Goal: Transaction & Acquisition: Purchase product/service

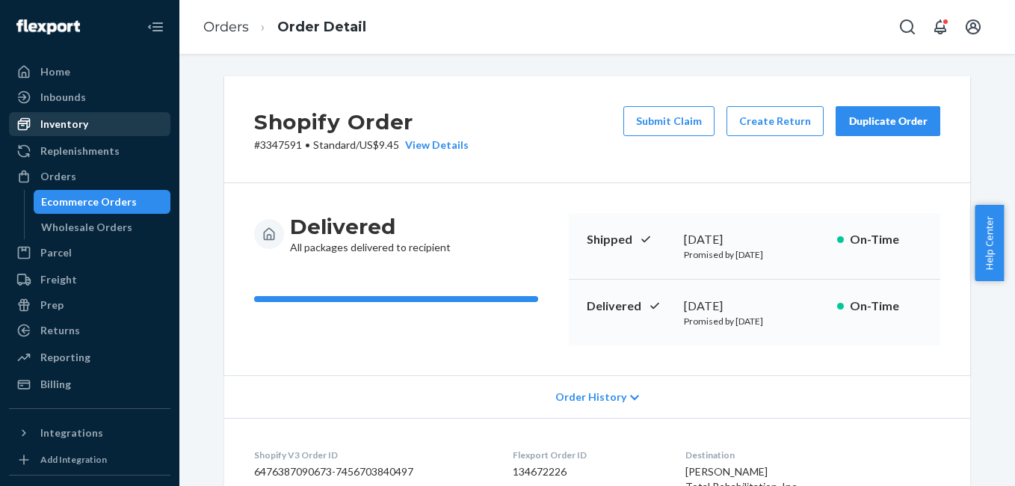
click at [79, 129] on div "Inventory" at bounding box center [64, 124] width 48 height 15
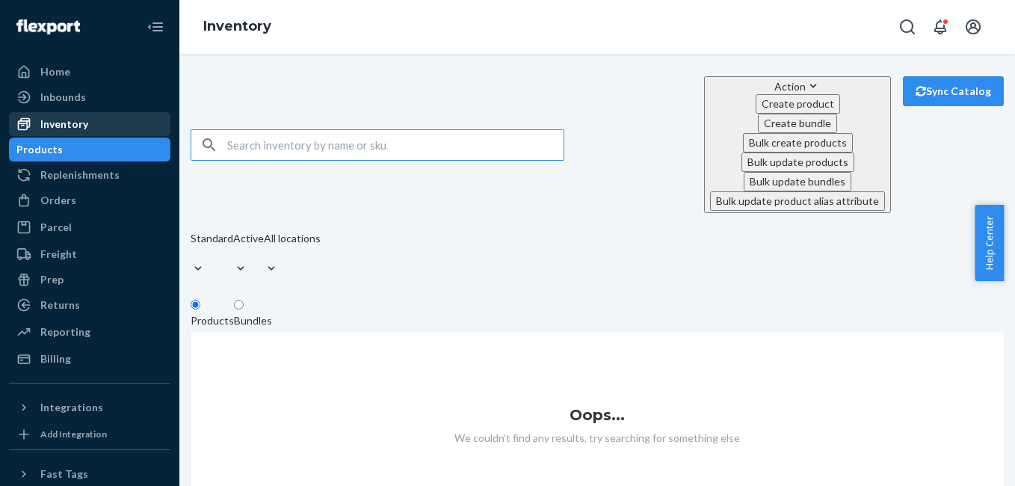
click at [86, 129] on div "Inventory" at bounding box center [64, 124] width 48 height 15
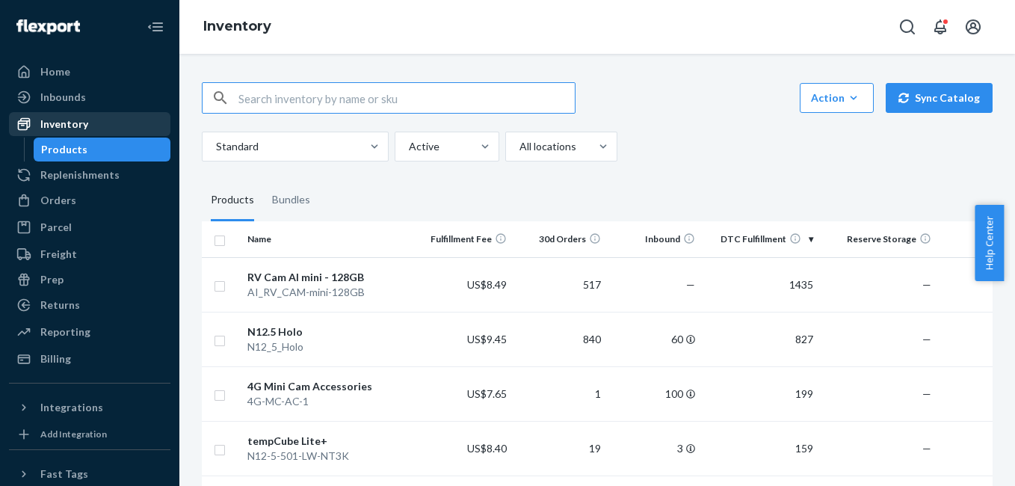
click at [88, 132] on div "Inventory" at bounding box center [89, 124] width 158 height 21
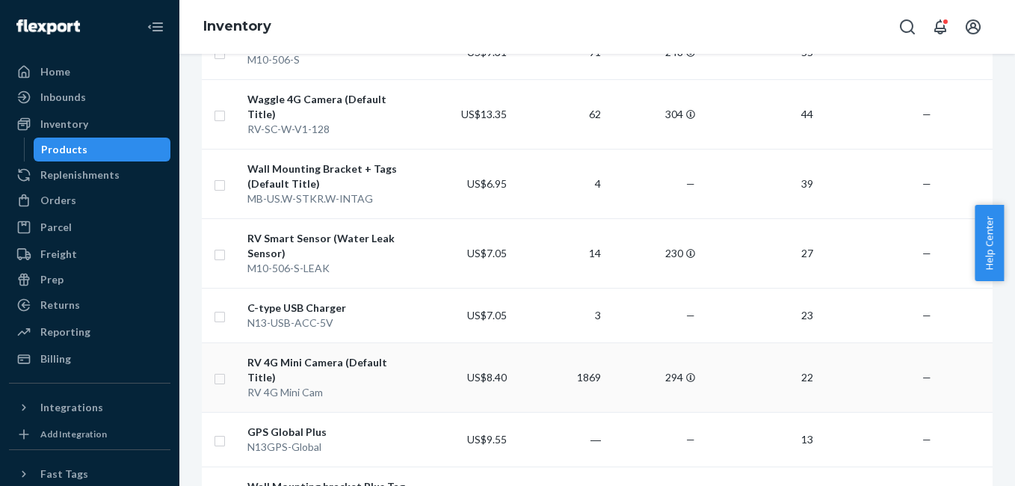
scroll to position [723, 0]
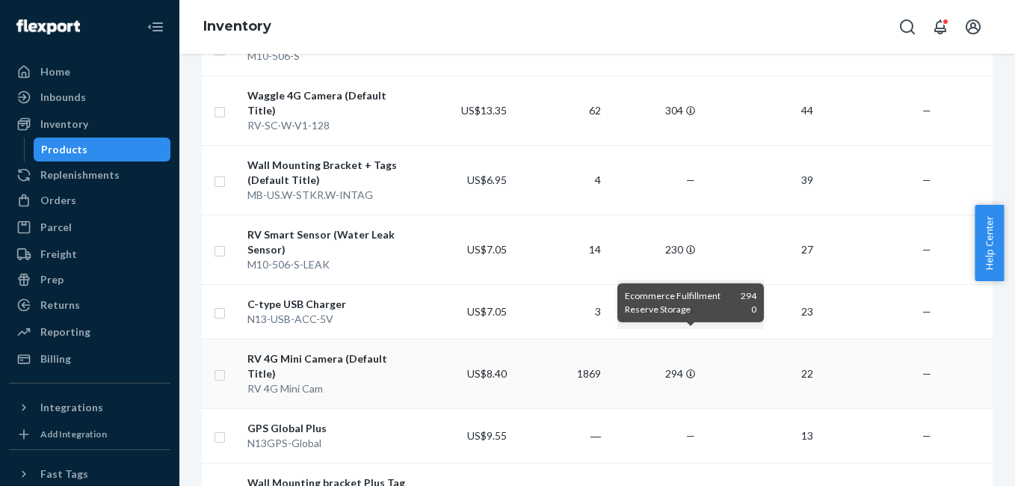
click at [689, 369] on icon at bounding box center [690, 373] width 9 height 9
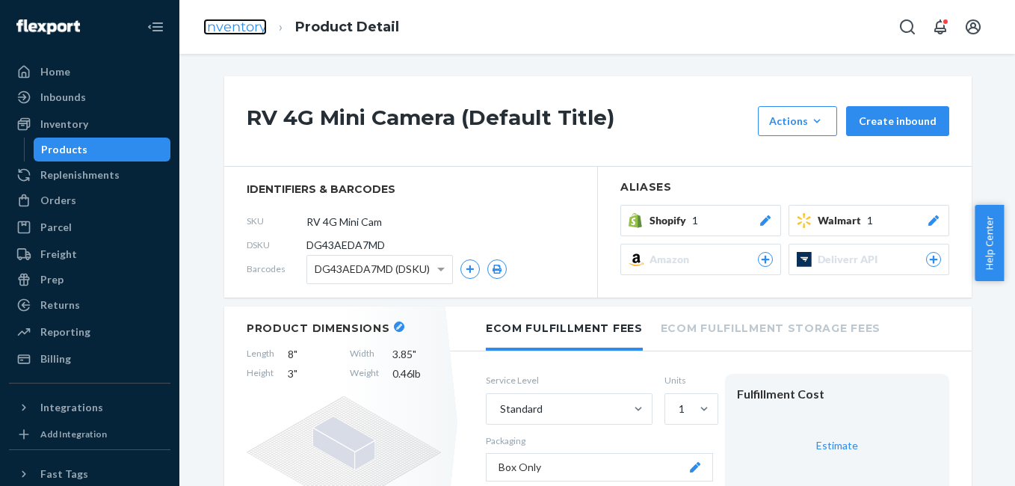
click at [255, 34] on link "Inventory" at bounding box center [235, 27] width 64 height 16
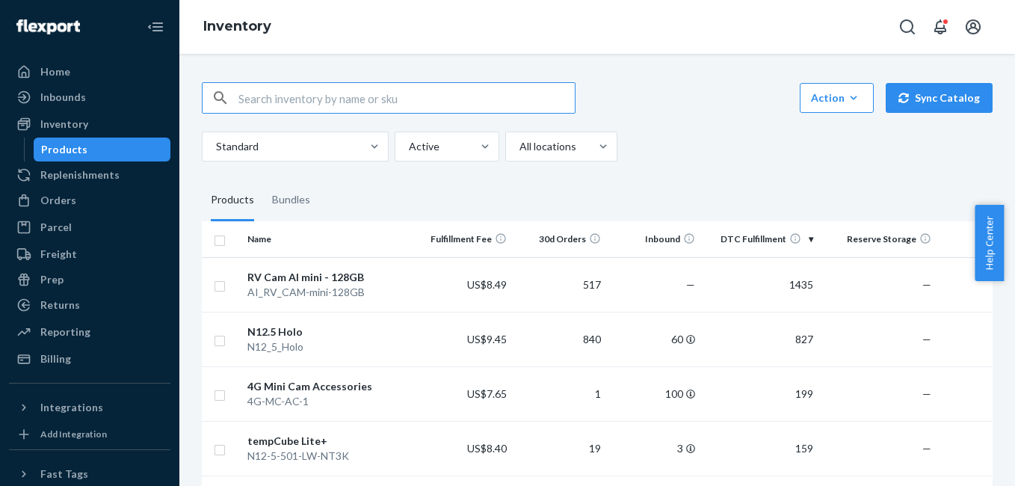
click at [294, 99] on input "text" at bounding box center [406, 98] width 336 height 30
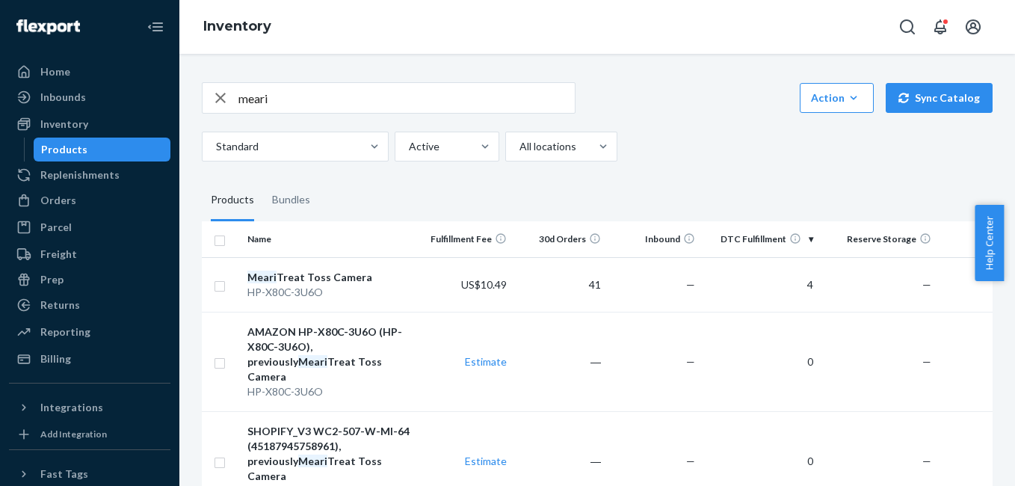
click at [277, 102] on input "meari" at bounding box center [406, 98] width 336 height 30
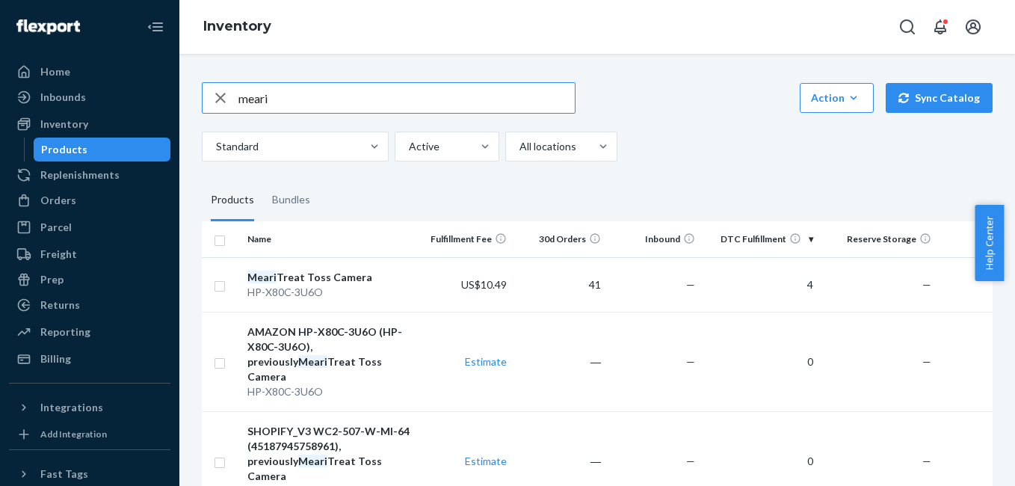
click at [297, 105] on input "meari" at bounding box center [406, 98] width 336 height 30
type input "m"
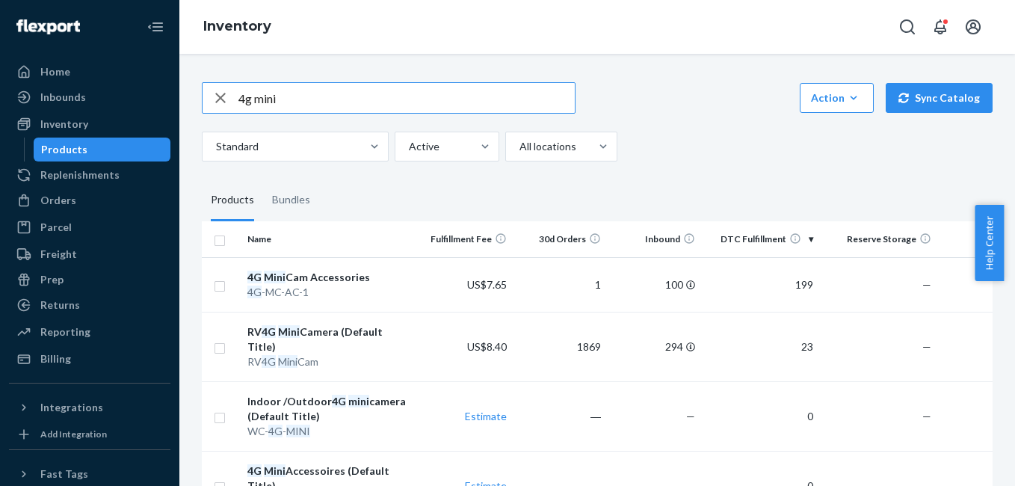
click at [282, 99] on input "4g mini" at bounding box center [406, 98] width 336 height 30
type input "4g"
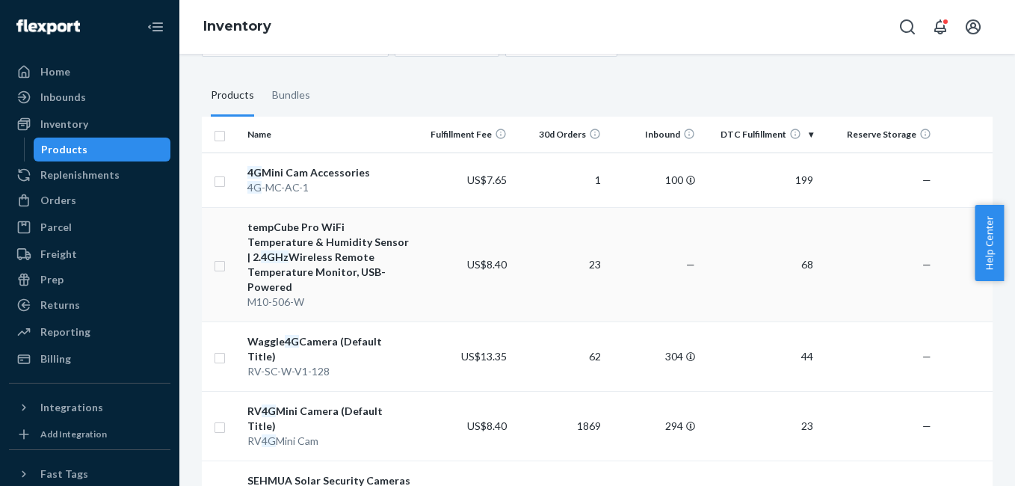
scroll to position [155, 0]
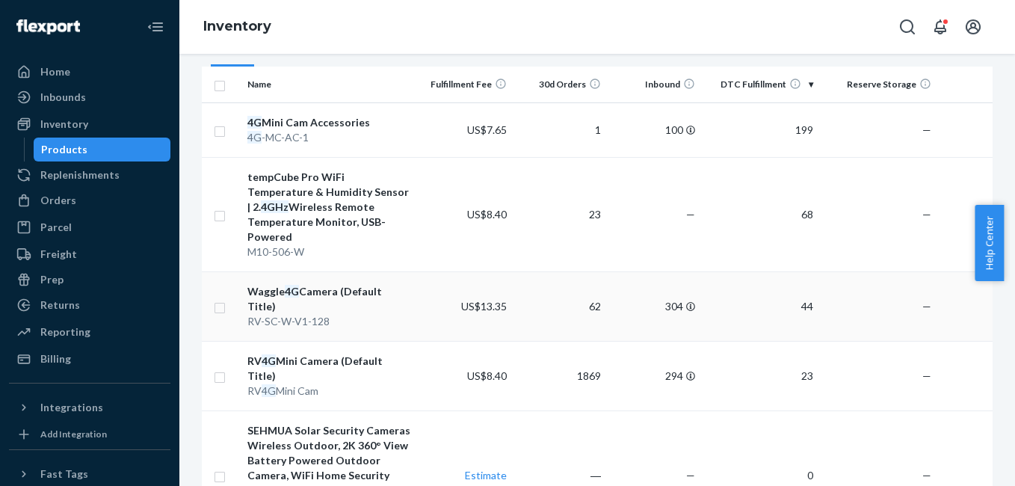
click at [345, 284] on div "Waggle 4G Camera (Default Title)" at bounding box center [329, 299] width 165 height 30
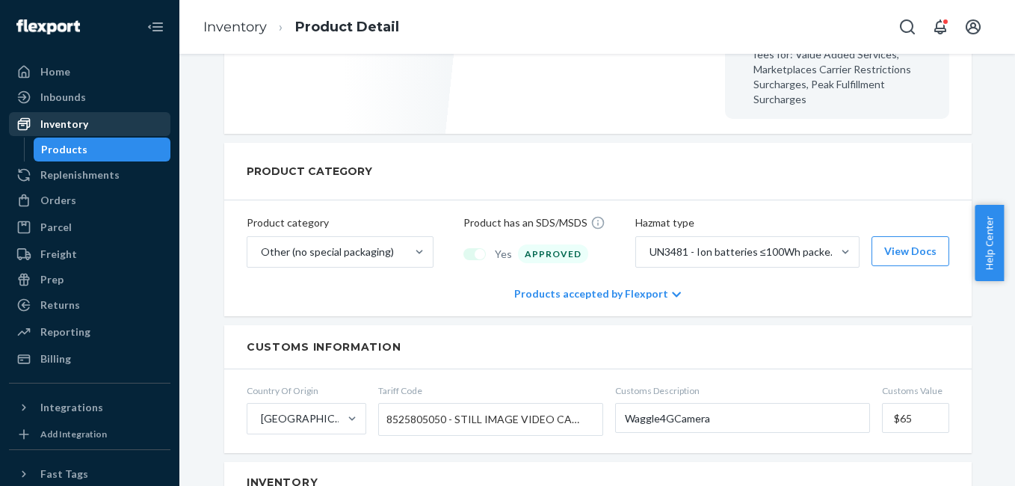
scroll to position [403, 0]
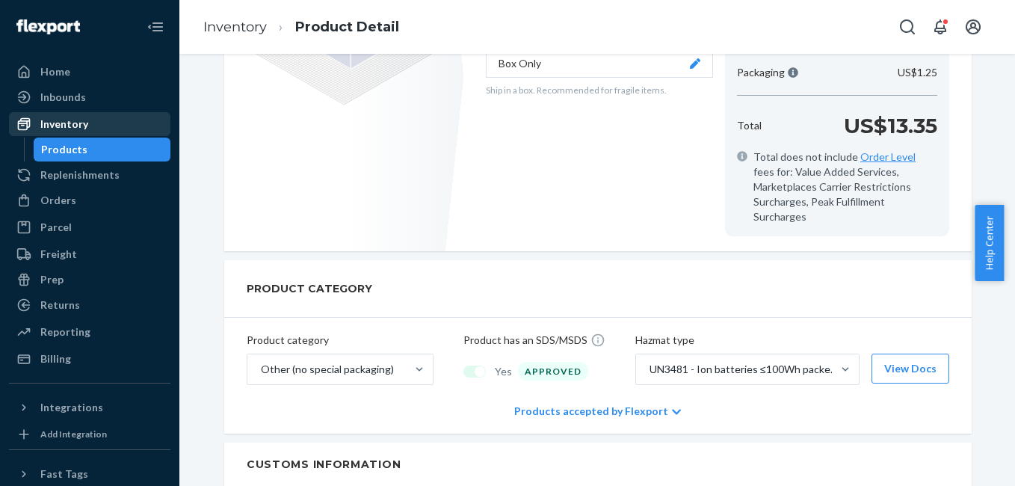
click at [61, 118] on div "Inventory" at bounding box center [64, 124] width 48 height 15
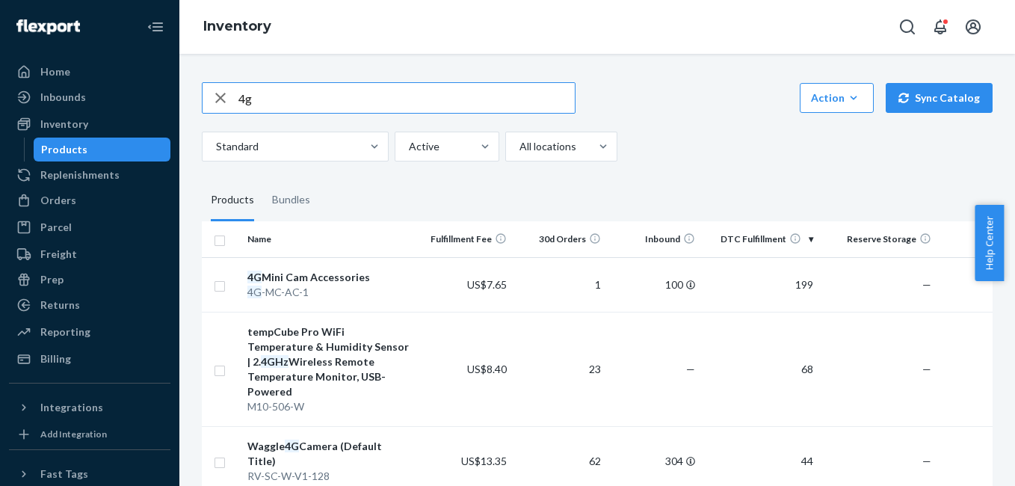
click at [343, 106] on input "4g" at bounding box center [406, 98] width 336 height 30
type input "sensor"
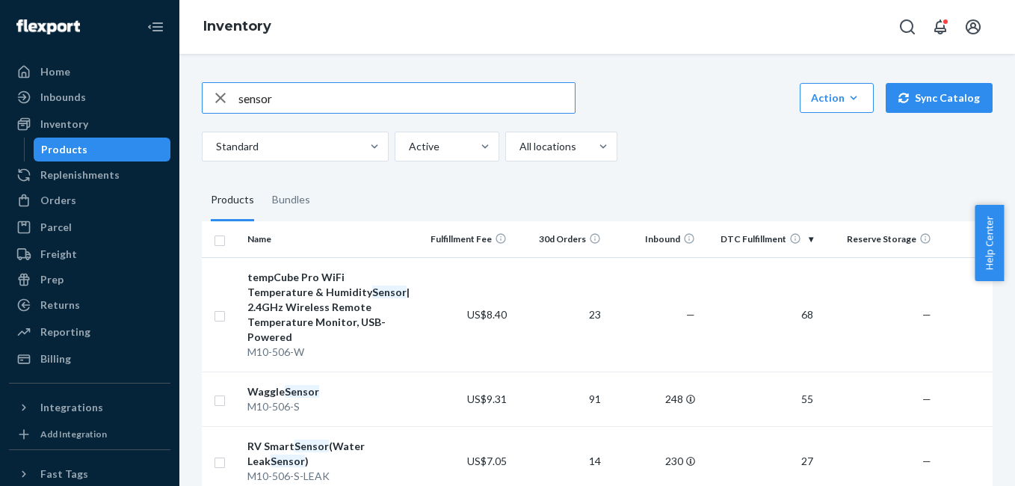
click at [306, 91] on input "sensor" at bounding box center [406, 98] width 336 height 30
type input "tempcube"
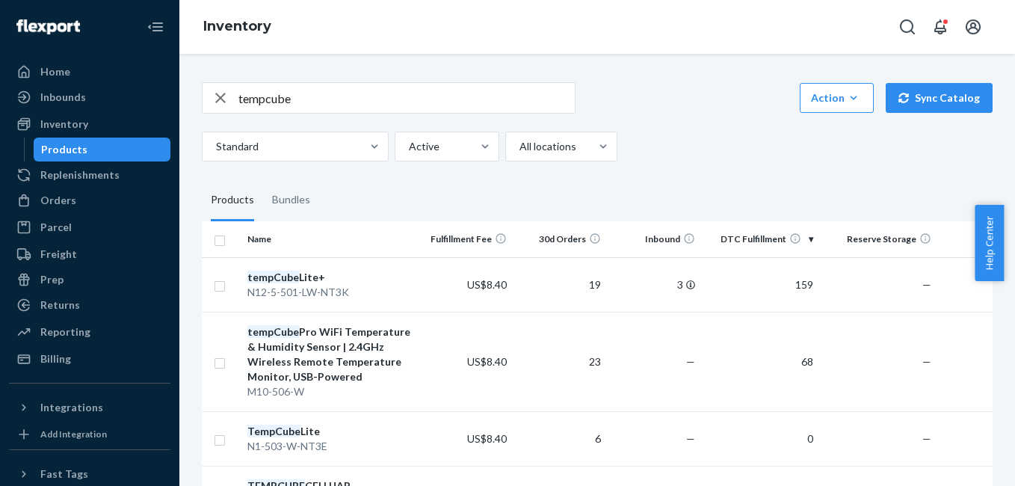
click at [305, 97] on input "tempcube" at bounding box center [406, 98] width 336 height 30
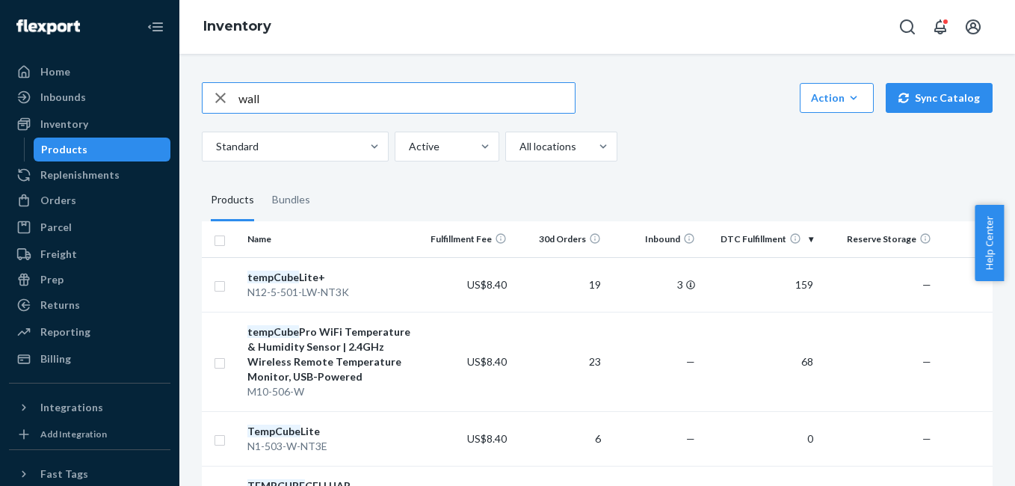
type input "wall"
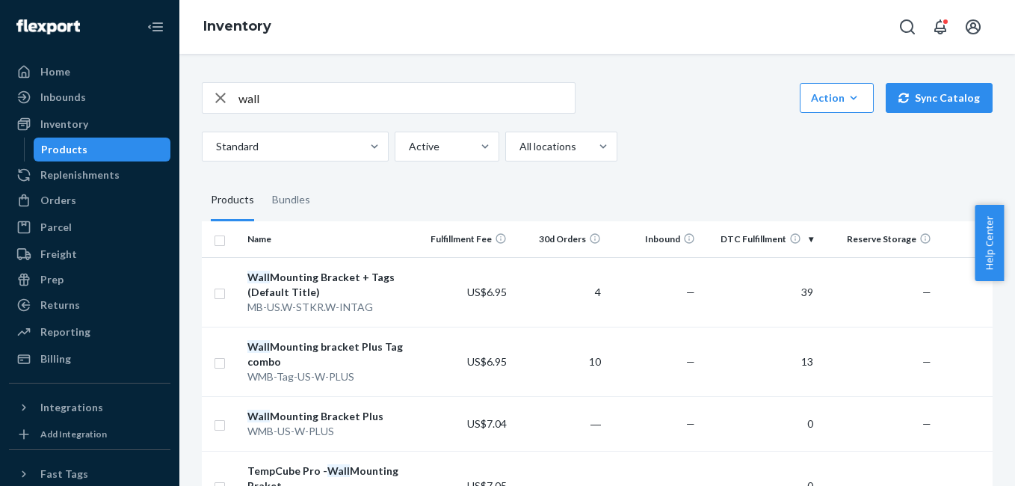
click at [283, 91] on input "wall" at bounding box center [406, 98] width 336 height 30
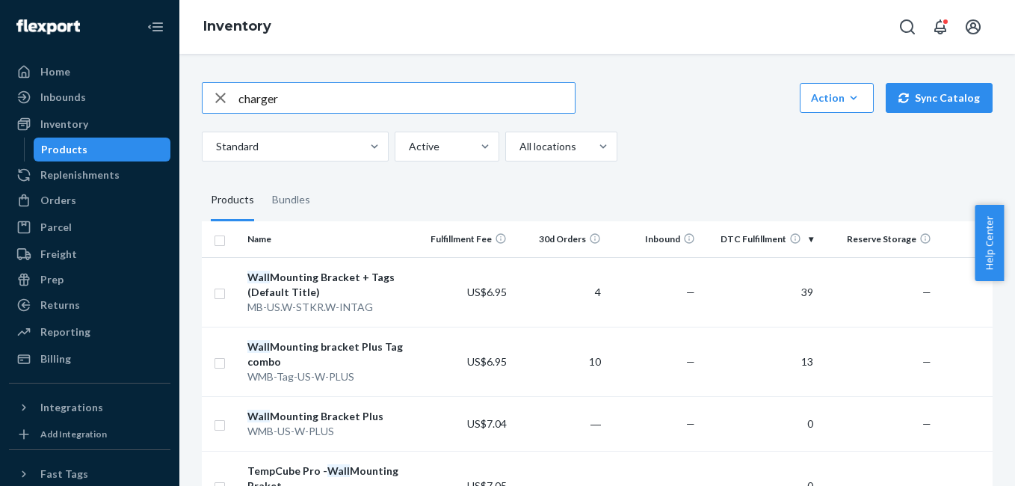
type input "charger"
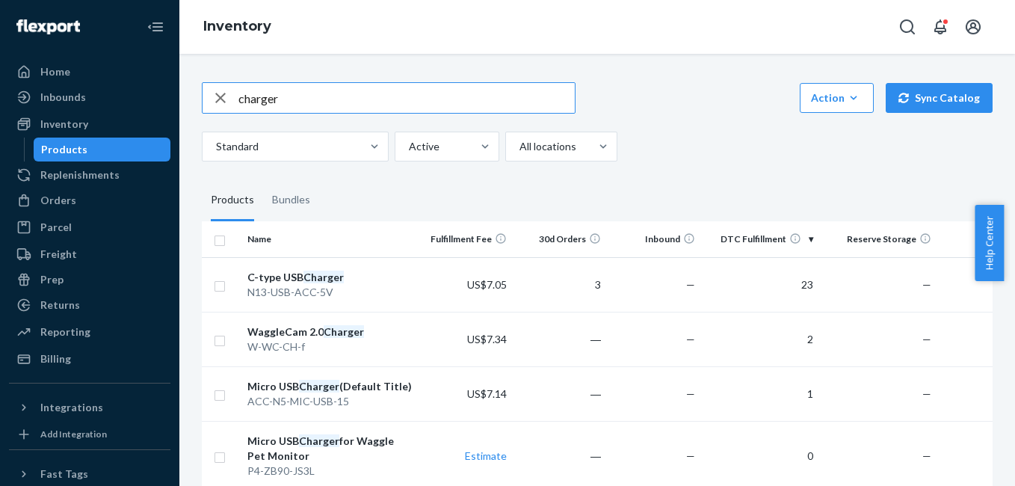
click at [309, 93] on input "charger" at bounding box center [406, 98] width 336 height 30
type input "4g mini"
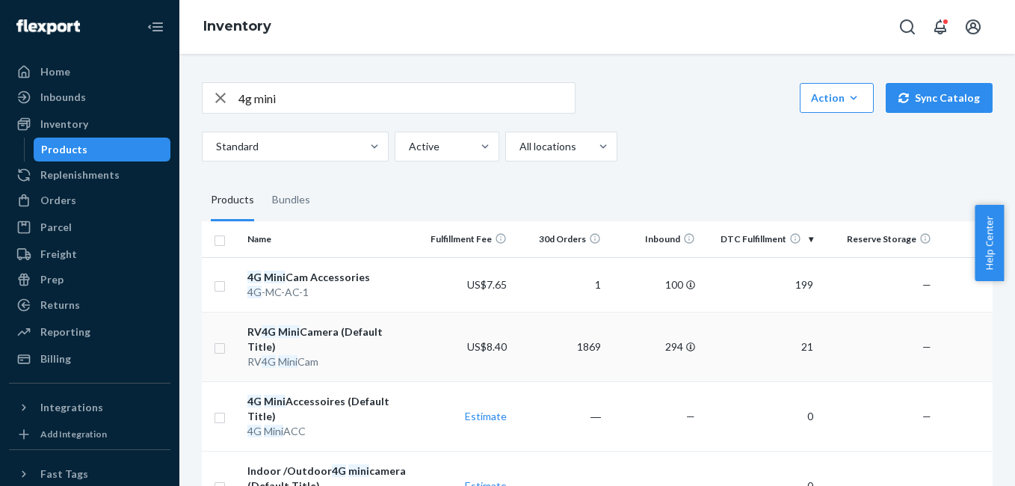
click at [682, 335] on td "294" at bounding box center [654, 346] width 94 height 69
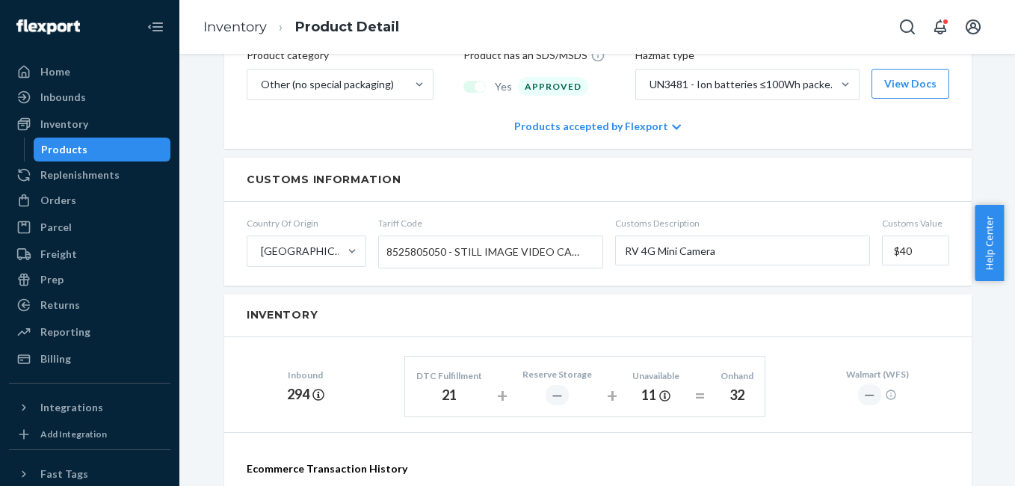
scroll to position [729, 0]
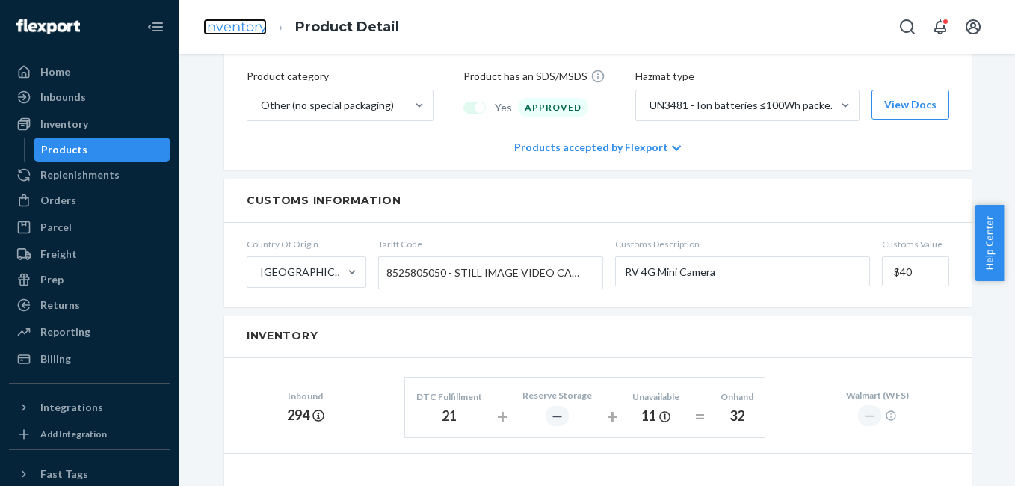
click at [247, 34] on link "Inventory" at bounding box center [235, 27] width 64 height 16
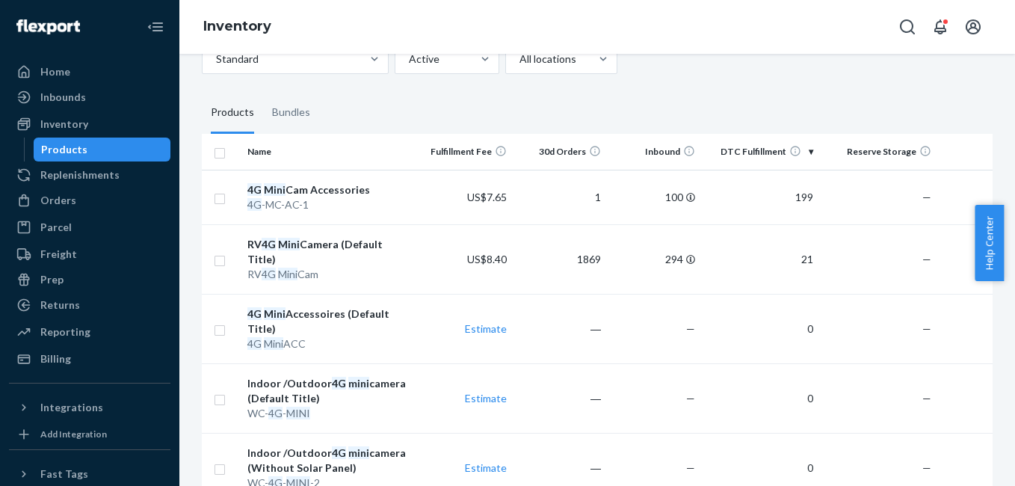
scroll to position [99, 0]
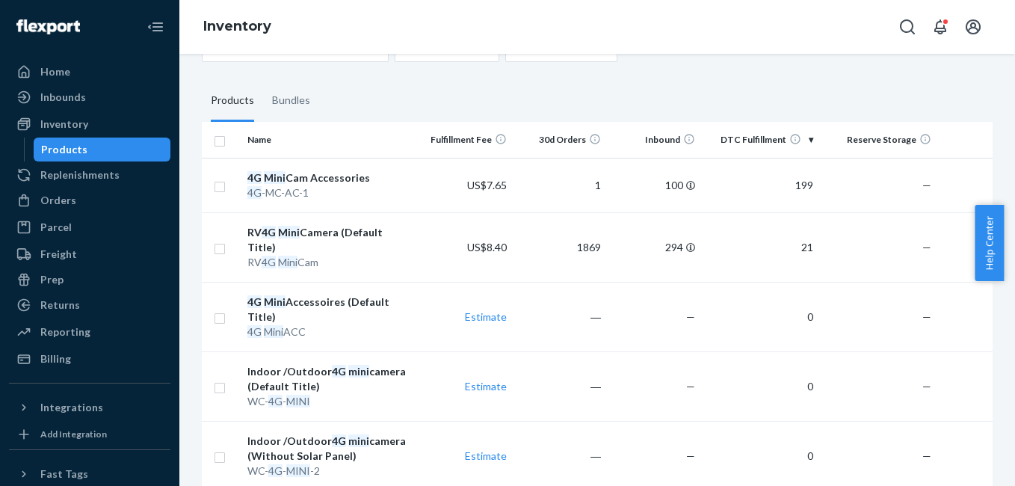
click at [609, 105] on fieldset "Products Bundles" at bounding box center [597, 101] width 791 height 42
click at [90, 97] on div "Inbounds" at bounding box center [89, 97] width 158 height 21
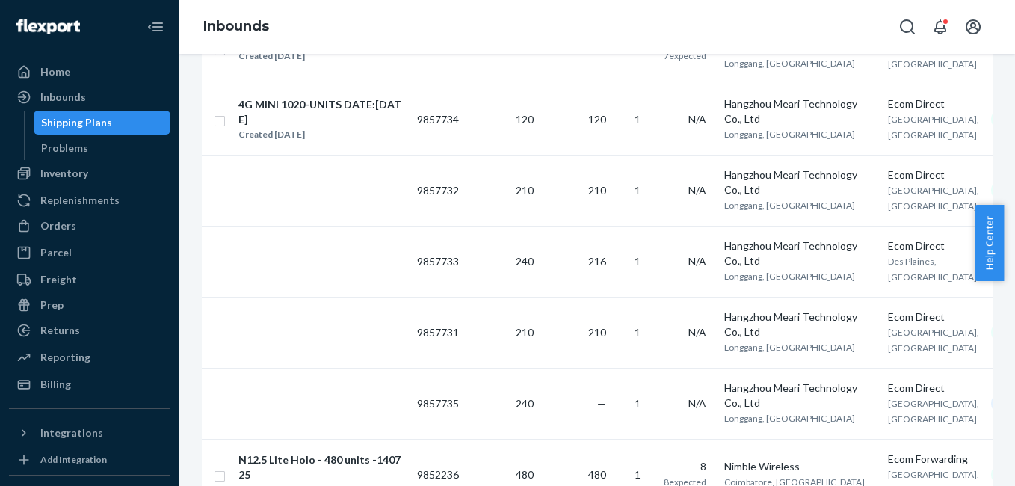
scroll to position [1216, 0]
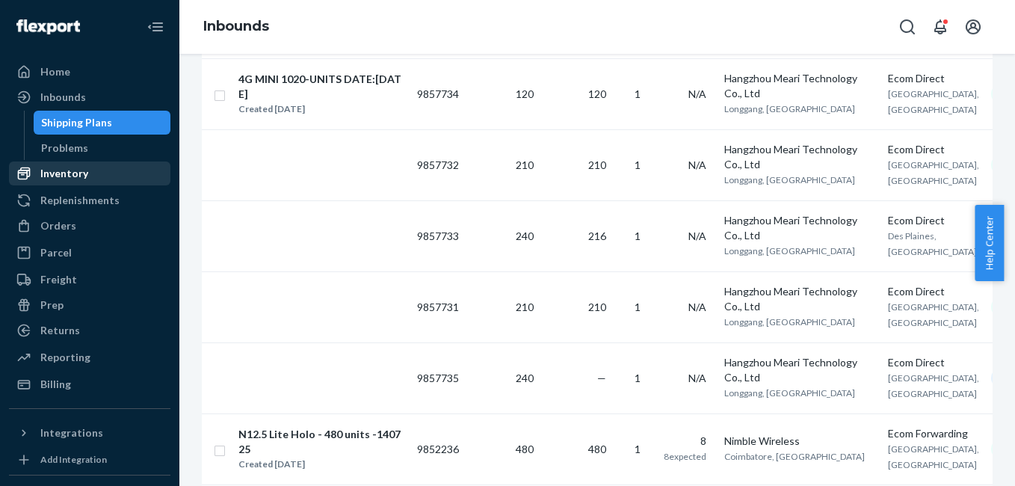
click at [59, 176] on div "Inventory" at bounding box center [64, 173] width 48 height 15
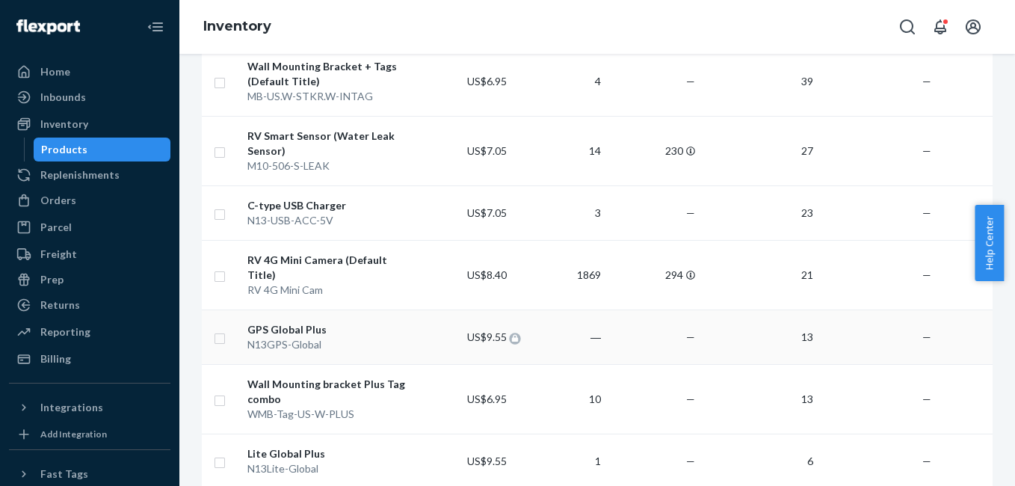
scroll to position [812, 0]
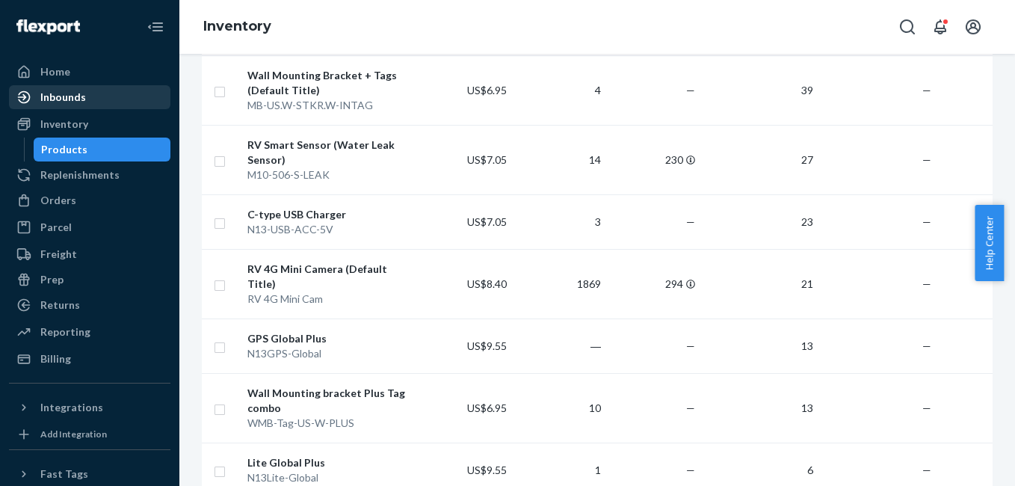
click at [73, 99] on div "Inbounds" at bounding box center [63, 97] width 46 height 15
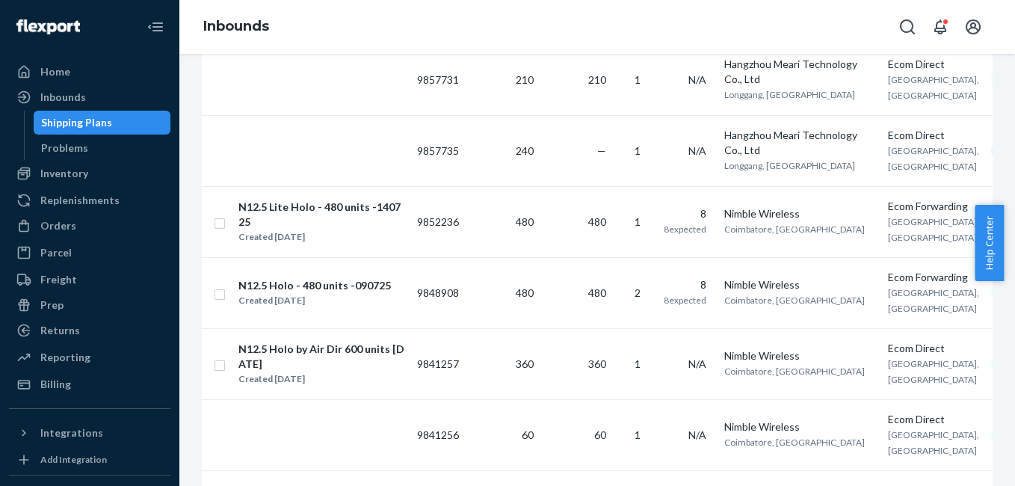
scroll to position [1444, 0]
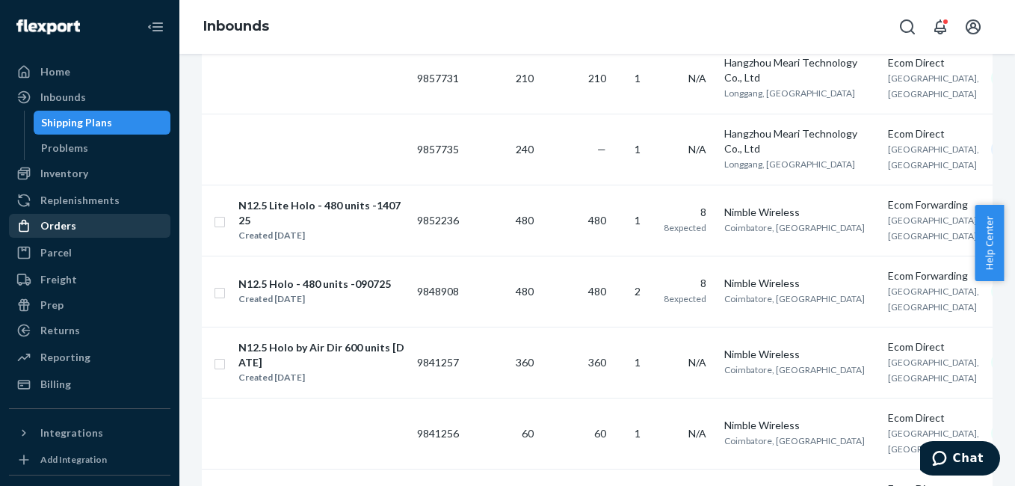
click at [86, 226] on div "Orders" at bounding box center [89, 225] width 158 height 21
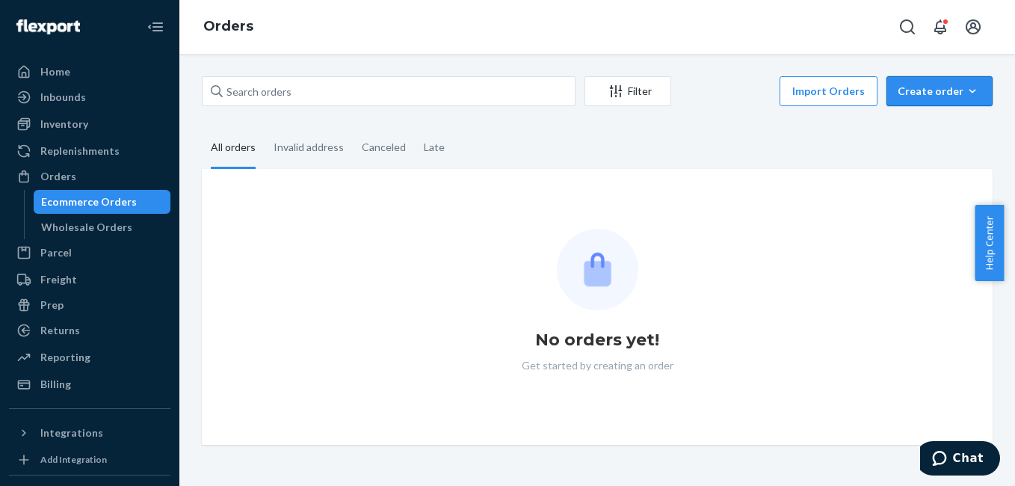
click at [953, 94] on div "Create order" at bounding box center [939, 91] width 84 height 15
click at [923, 125] on span "Ecommerce order" at bounding box center [948, 127] width 93 height 10
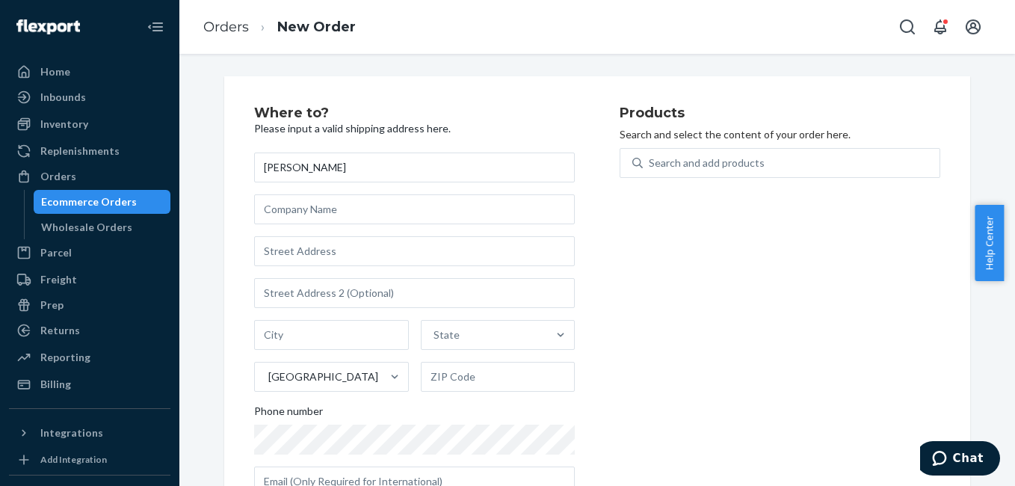
type input "[PERSON_NAME]"
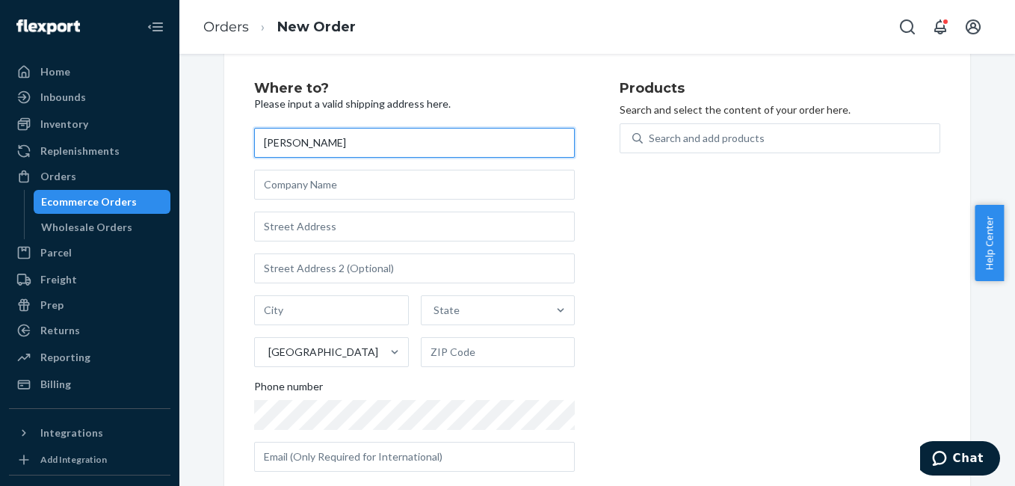
scroll to position [52, 0]
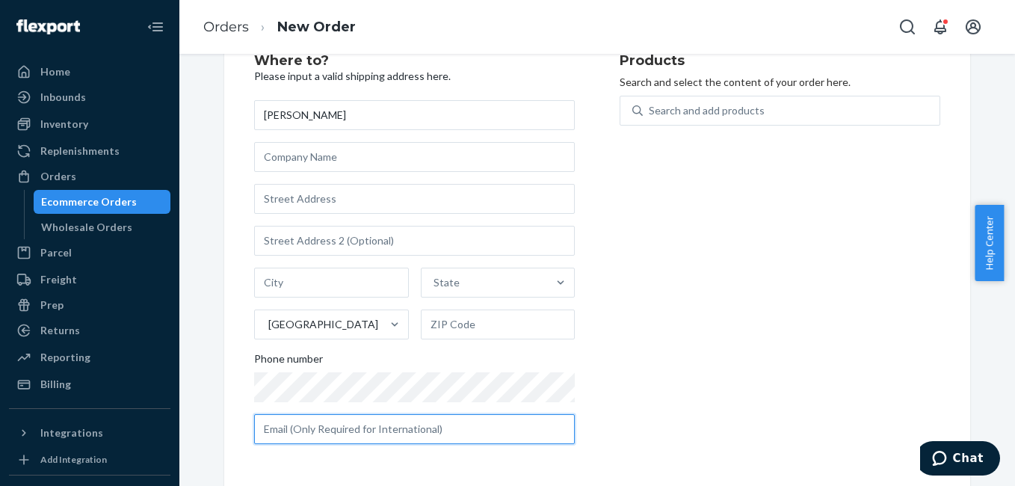
click at [294, 430] on input "text" at bounding box center [414, 429] width 321 height 30
paste input "[EMAIL_ADDRESS][DOMAIN_NAME]"
type input "[EMAIL_ADDRESS][DOMAIN_NAME]"
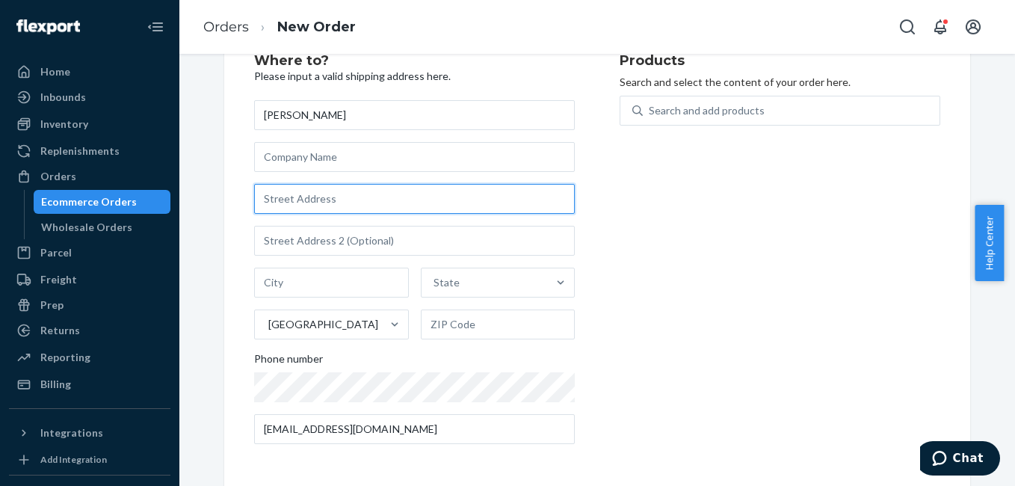
click at [318, 199] on input "text" at bounding box center [414, 199] width 321 height 30
paste input ""[STREET_ADDRESS][PERSON_NAME]""
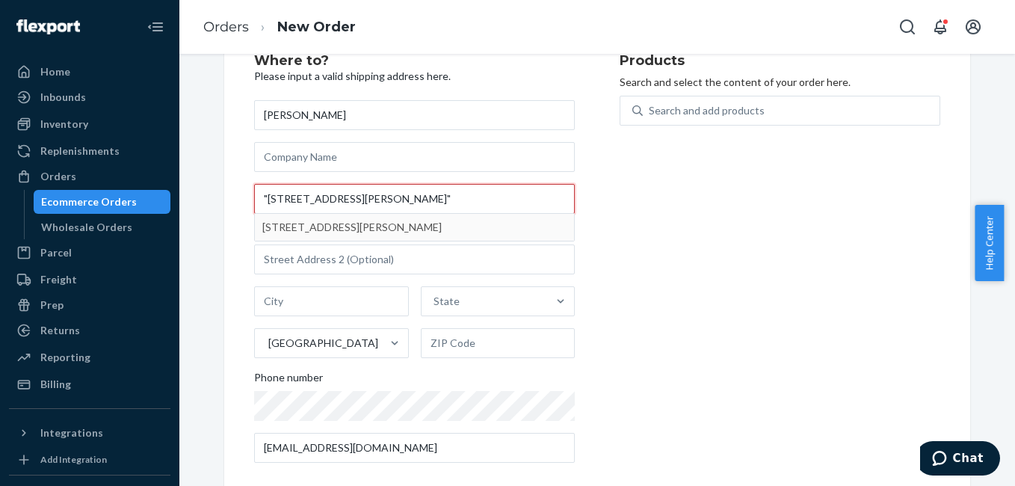
type input ""[STREET_ADDRESS][PERSON_NAME]""
type input "[GEOGRAPHIC_DATA]"
type input "11933"
type input "42 [PERSON_NAME] Dr"
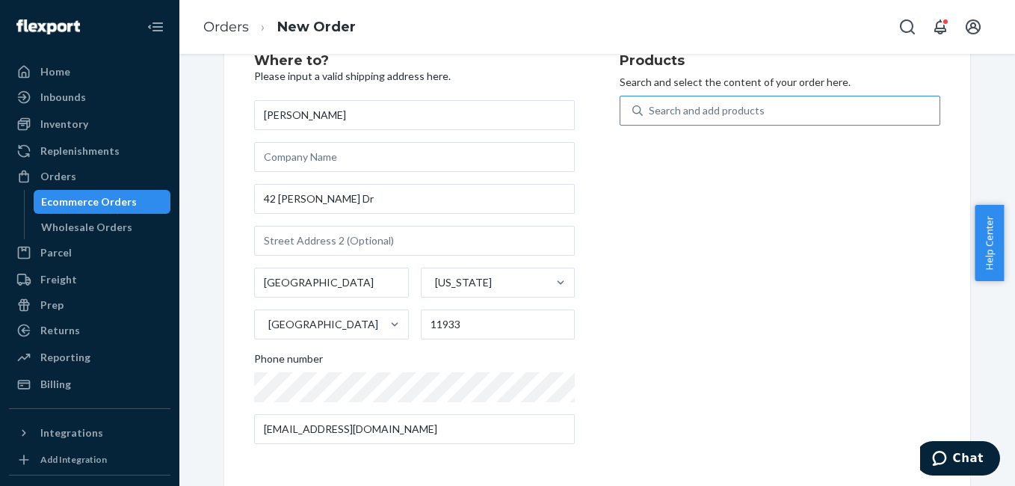
click at [683, 117] on div "Search and add products" at bounding box center [707, 110] width 116 height 15
click at [650, 117] on input "Search and add products" at bounding box center [649, 110] width 1 height 15
type input "4"
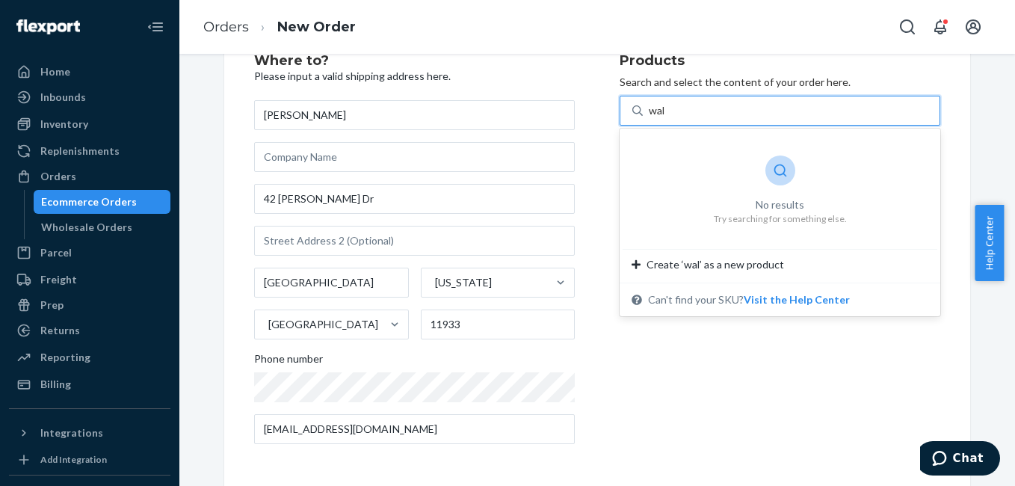
type input "wal"
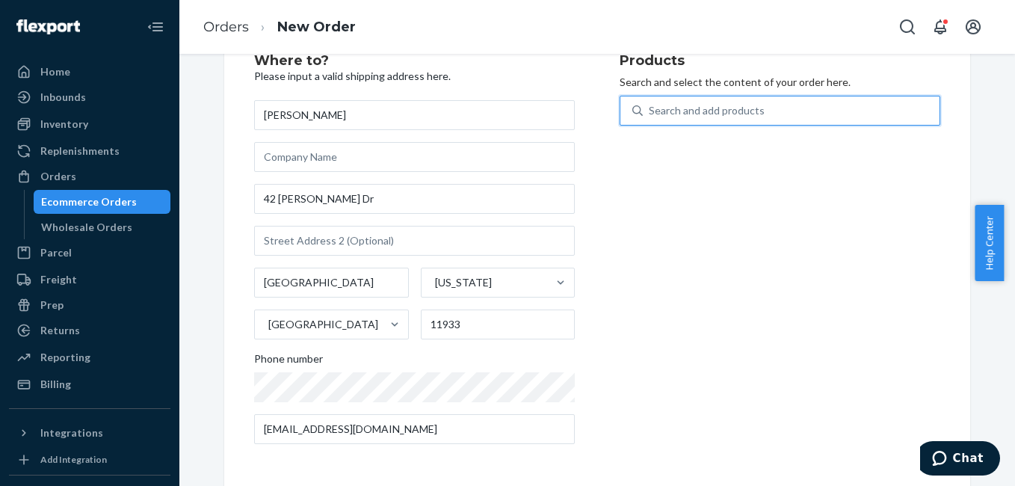
click at [667, 107] on div "Search and add products" at bounding box center [791, 110] width 297 height 27
click at [650, 107] on input "0 results available. Select is focused ,type to refine list, press Down to open…" at bounding box center [649, 110] width 1 height 15
click at [667, 107] on div "Search and add products" at bounding box center [707, 110] width 116 height 15
click at [650, 107] on input "0 results available. Use Up and Down to choose options, press Enter to select t…" at bounding box center [649, 110] width 1 height 15
type input "mounting"
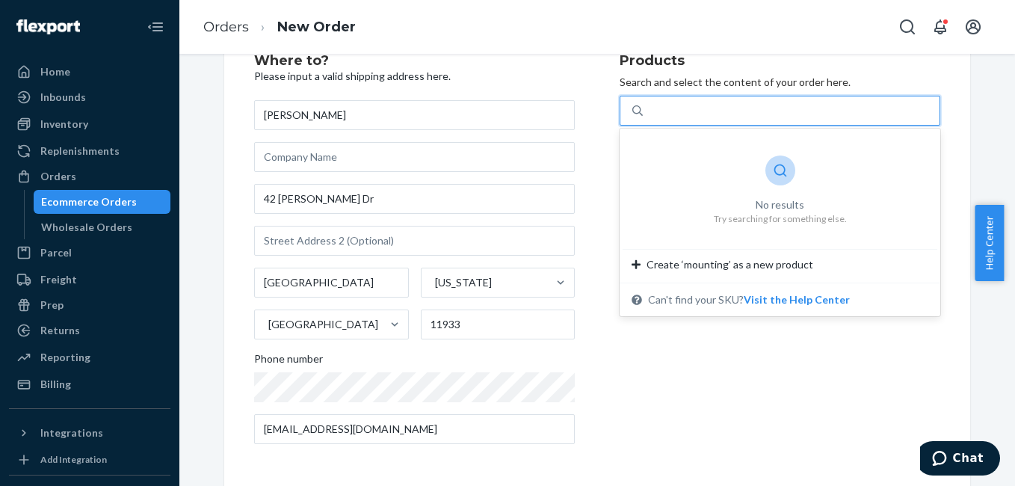
click at [764, 108] on div "mounting" at bounding box center [791, 110] width 297 height 27
click at [694, 108] on input "0 results available for search term mounting. Use Up and Down to choose options…" at bounding box center [672, 110] width 46 height 15
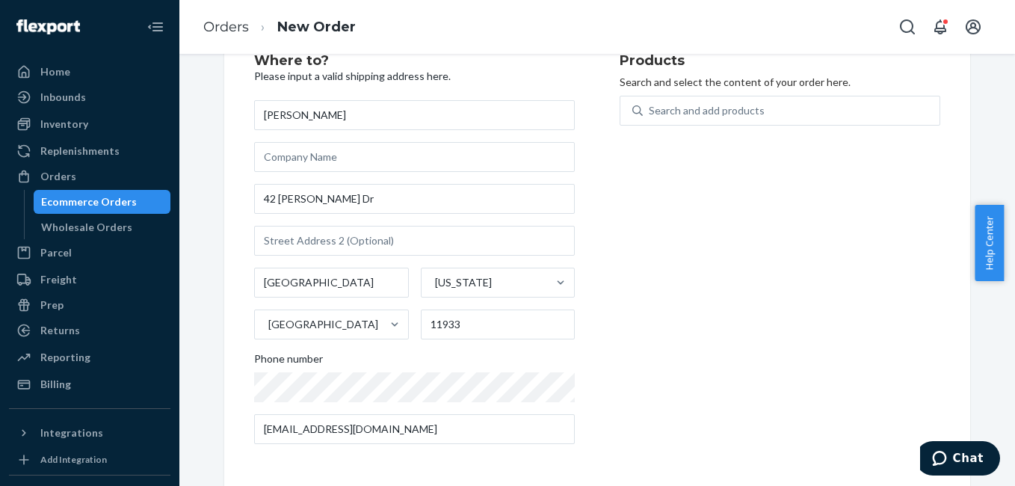
click at [740, 249] on div "Products Search and select the content of your order here. Search and add produ…" at bounding box center [779, 255] width 321 height 402
click at [688, 109] on div "Search and add products" at bounding box center [707, 110] width 116 height 15
click at [650, 109] on input "Search and add products" at bounding box center [649, 110] width 1 height 15
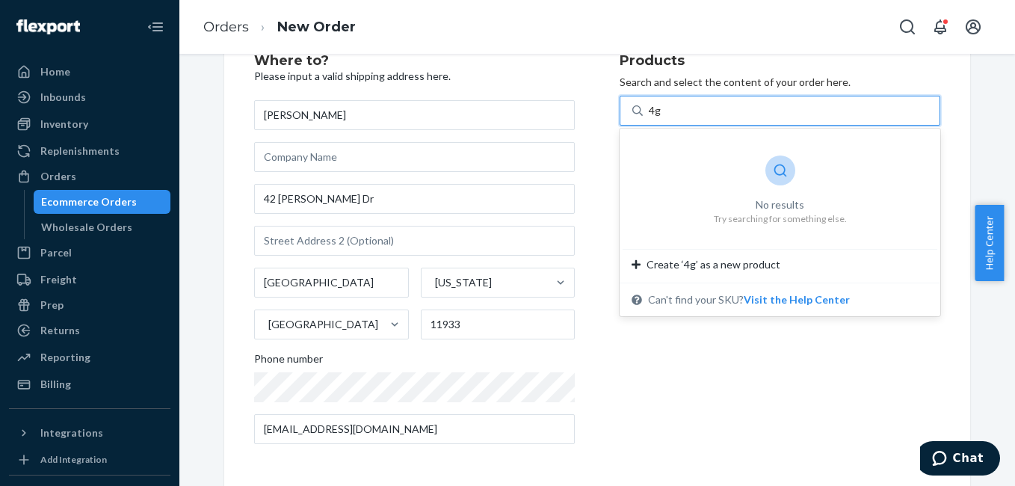
type input "4"
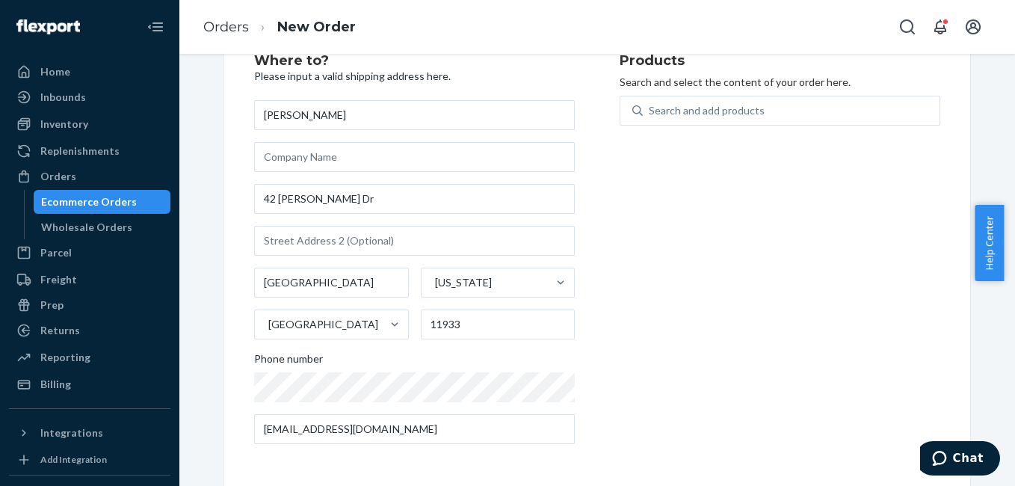
click at [707, 306] on div "Products Search and select the content of your order here. Search and add produ…" at bounding box center [779, 255] width 321 height 402
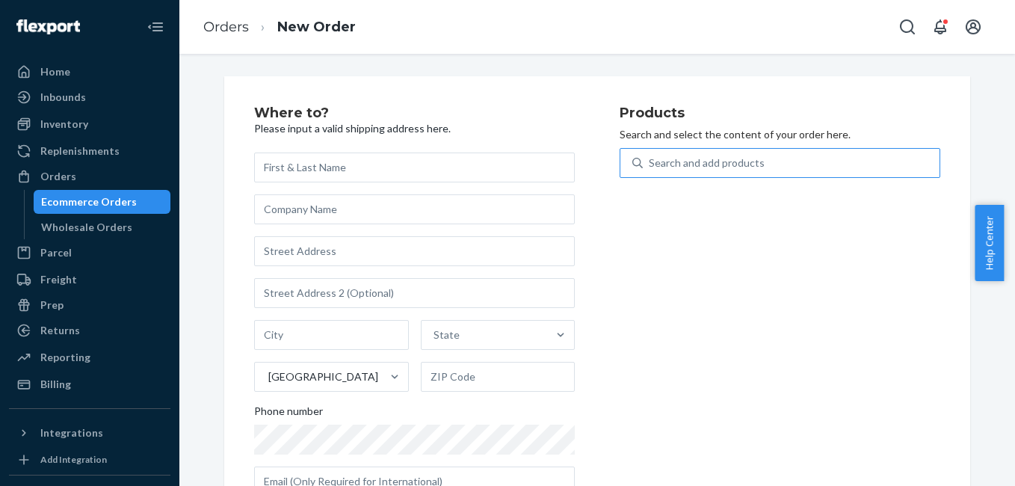
click at [690, 159] on div "Search and add products" at bounding box center [707, 162] width 116 height 15
click at [650, 159] on input "Search and add products" at bounding box center [649, 162] width 1 height 15
type input "wa"
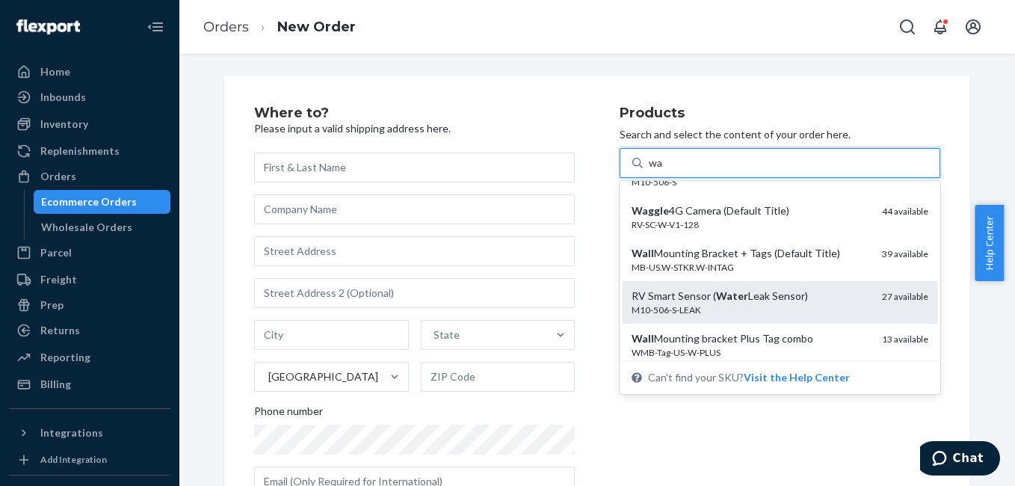
scroll to position [30, 0]
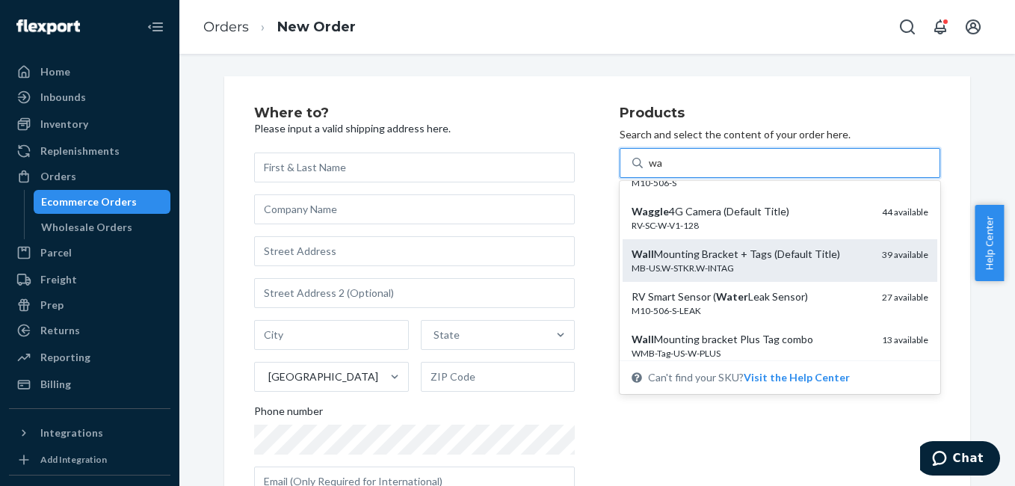
click at [764, 273] on div "MB-US.W-STKR.W-INTAG" at bounding box center [750, 268] width 238 height 13
click at [664, 170] on input "wa" at bounding box center [656, 162] width 15 height 15
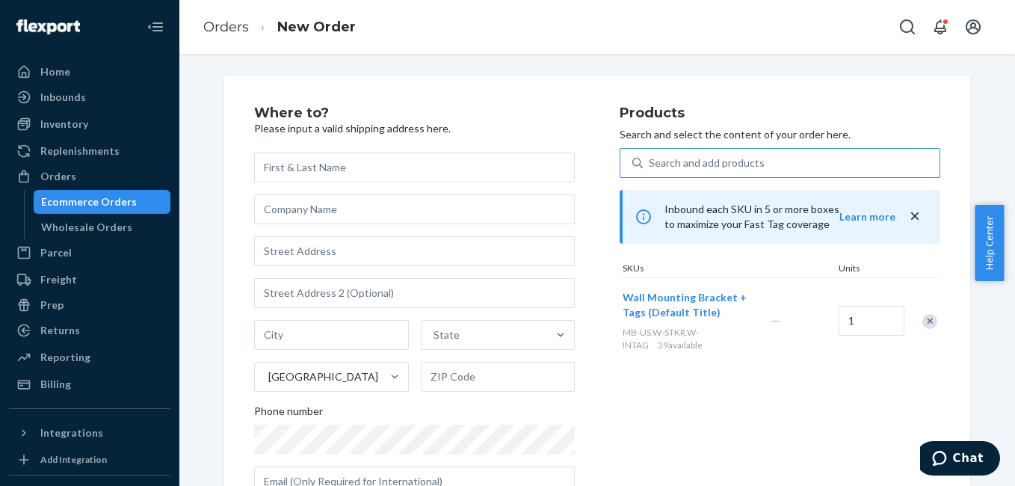
click at [772, 388] on div "Products Search and select the content of your order here. Search and add produ…" at bounding box center [779, 307] width 321 height 402
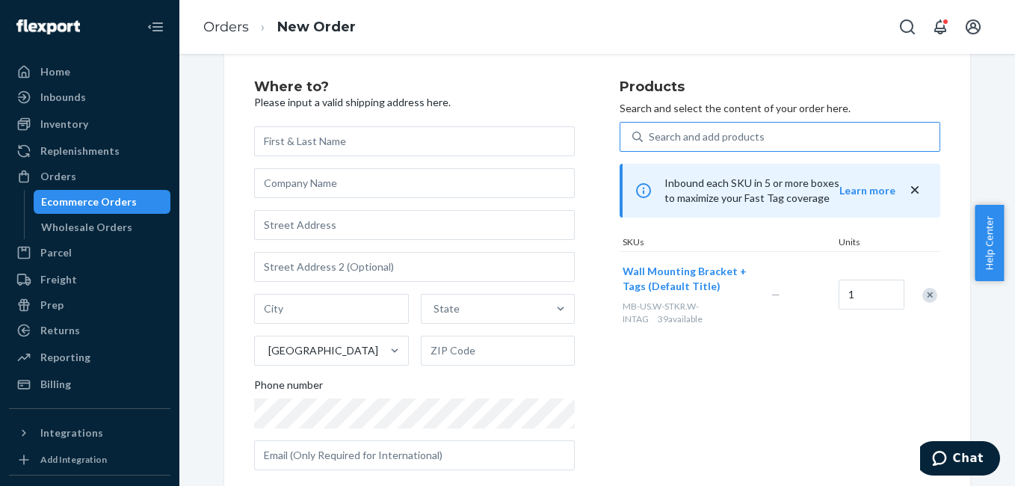
scroll to position [0, 0]
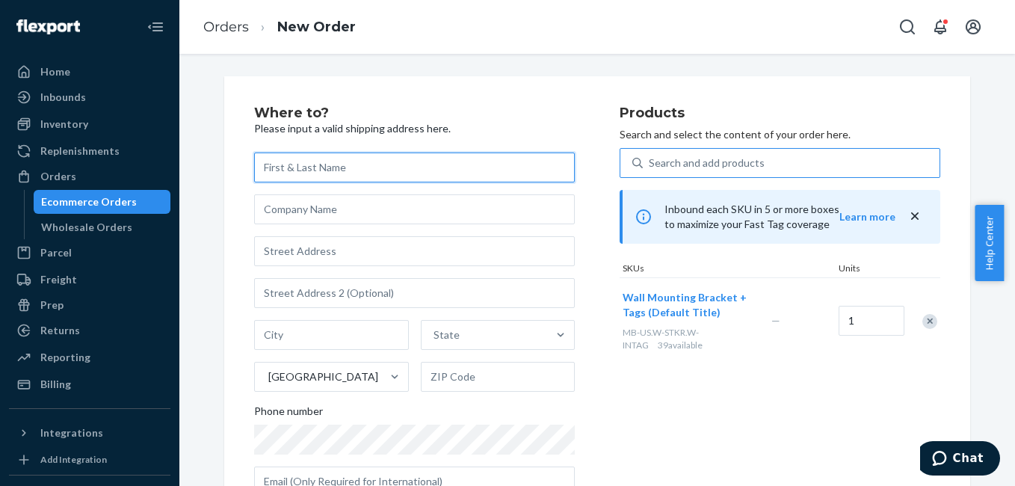
click at [339, 171] on input "text" at bounding box center [414, 167] width 321 height 30
paste input "[PERSON_NAME]"
type input "[PERSON_NAME]"
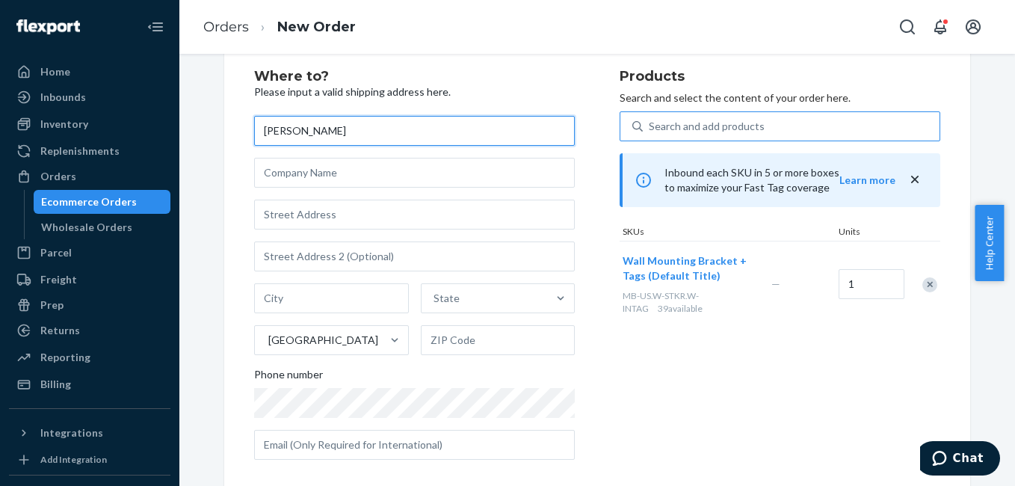
scroll to position [52, 0]
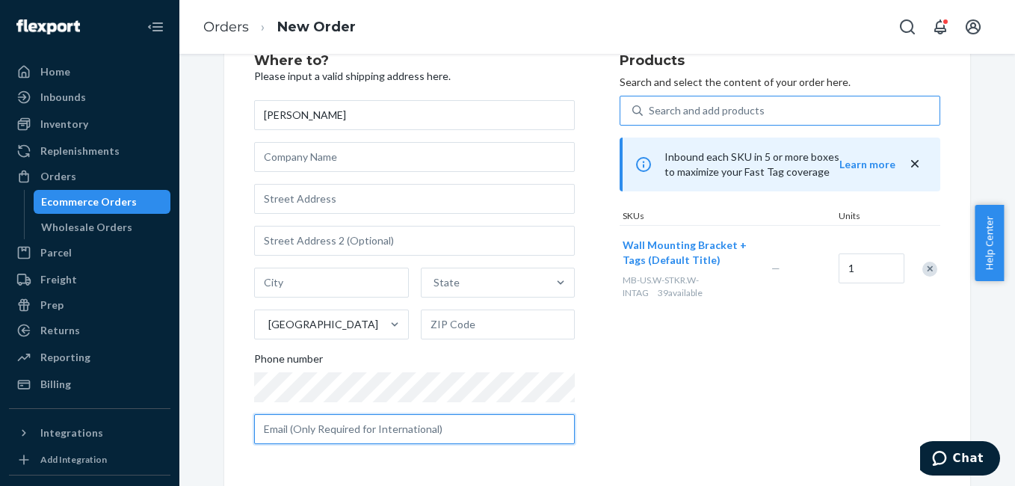
click at [315, 421] on input "text" at bounding box center [414, 429] width 321 height 30
paste input "[EMAIL_ADDRESS][DOMAIN_NAME]"
type input "[EMAIL_ADDRESS][DOMAIN_NAME]"
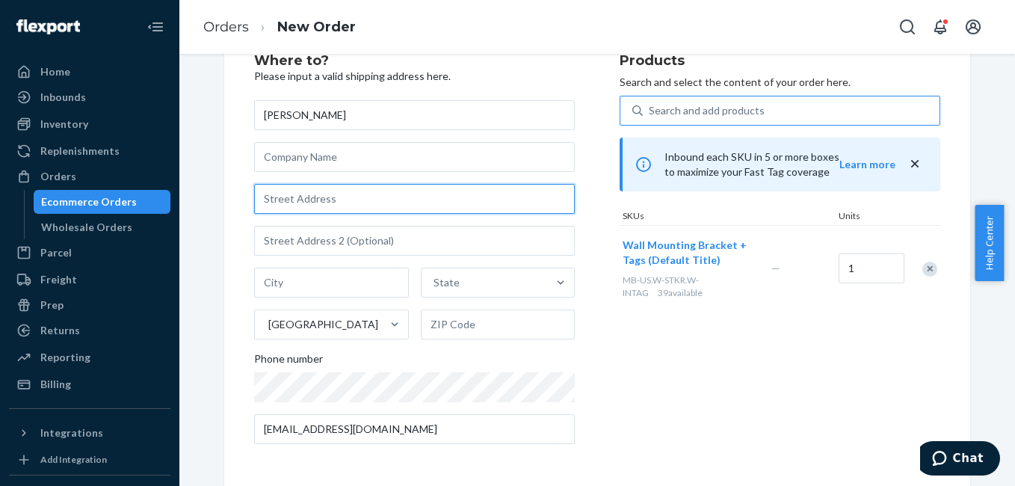
click at [283, 202] on input "text" at bounding box center [414, 199] width 321 height 30
paste input ""[STREET_ADDRESS][PERSON_NAME]""
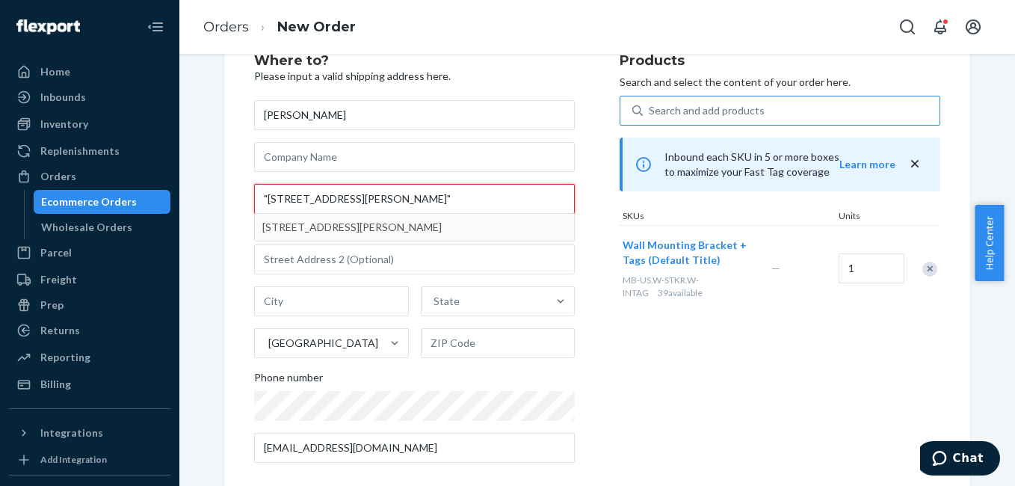
type input ""[STREET_ADDRESS][PERSON_NAME]""
type input "[GEOGRAPHIC_DATA]"
type input "11933"
type input "42 [PERSON_NAME] Dr"
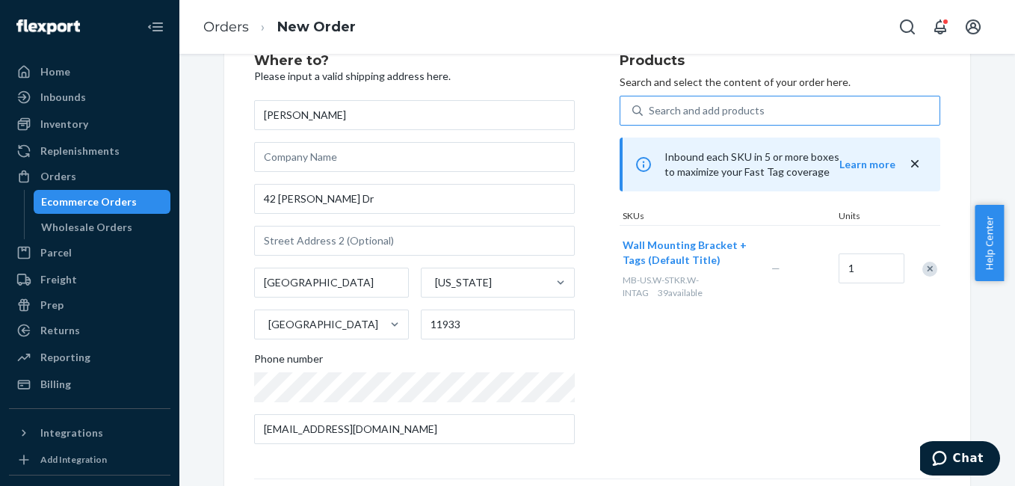
click at [724, 379] on div "Products Search and select the content of your order here. Search and add produ…" at bounding box center [779, 255] width 321 height 402
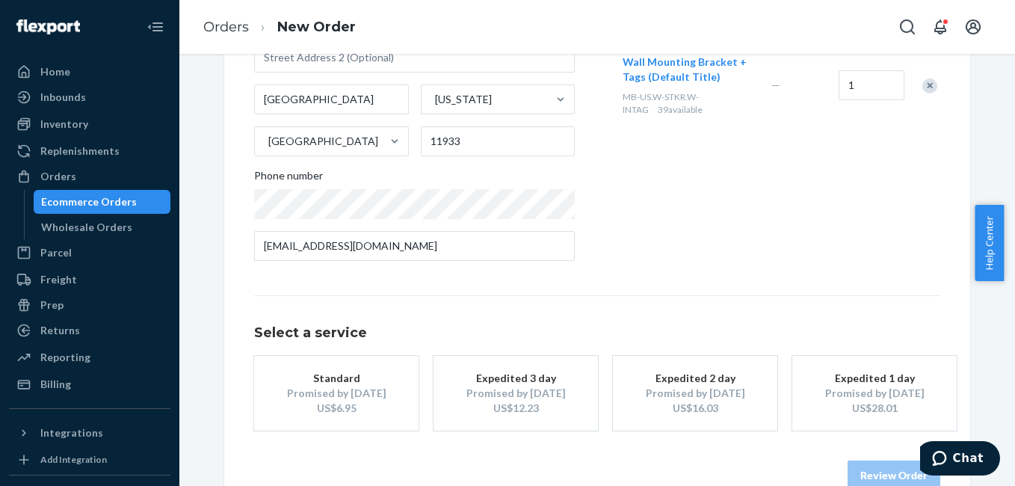
scroll to position [270, 0]
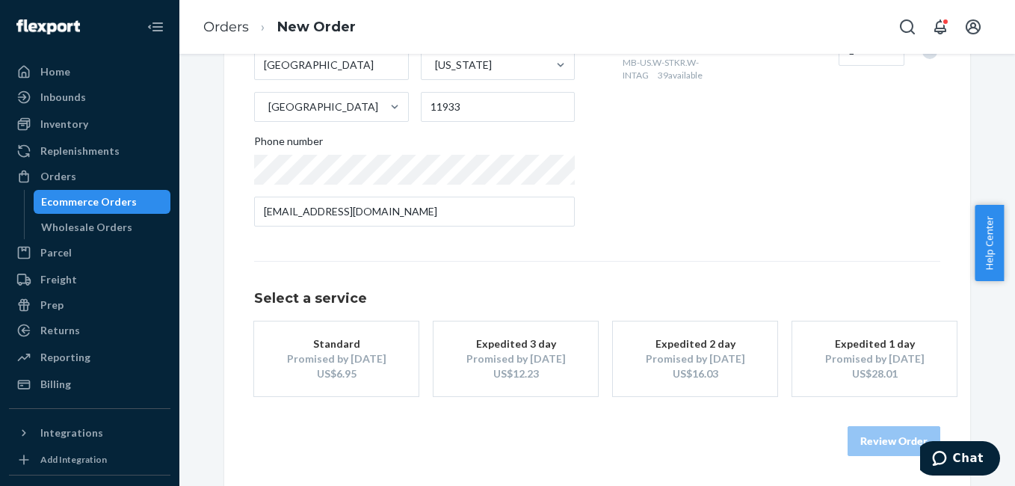
click at [383, 359] on div "Promised by Sep 2, 2025" at bounding box center [336, 358] width 120 height 15
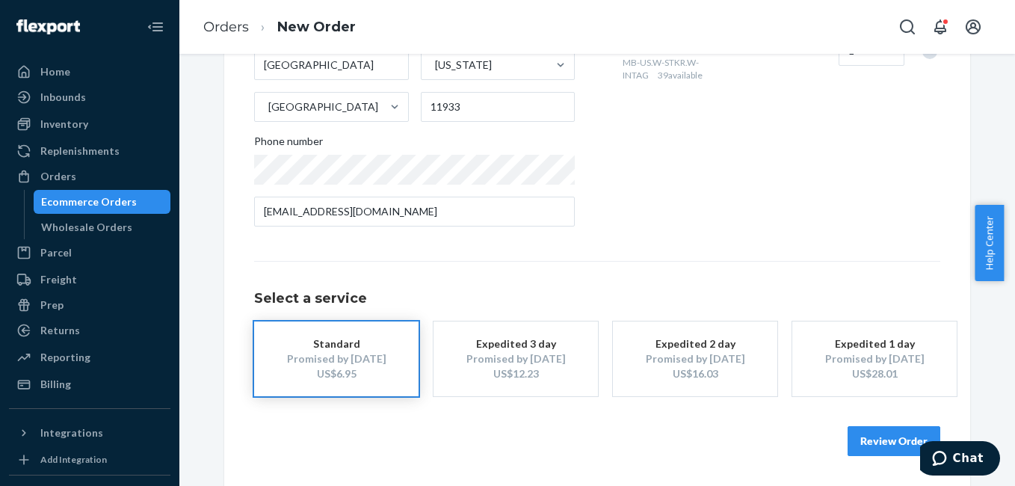
click at [894, 444] on button "Review Order" at bounding box center [893, 441] width 93 height 30
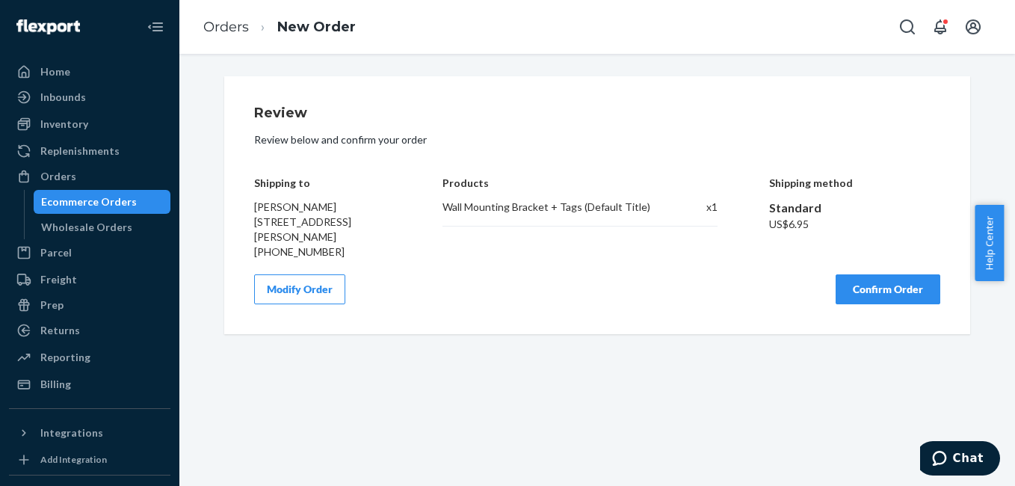
click at [841, 291] on button "Confirm Order" at bounding box center [887, 289] width 105 height 30
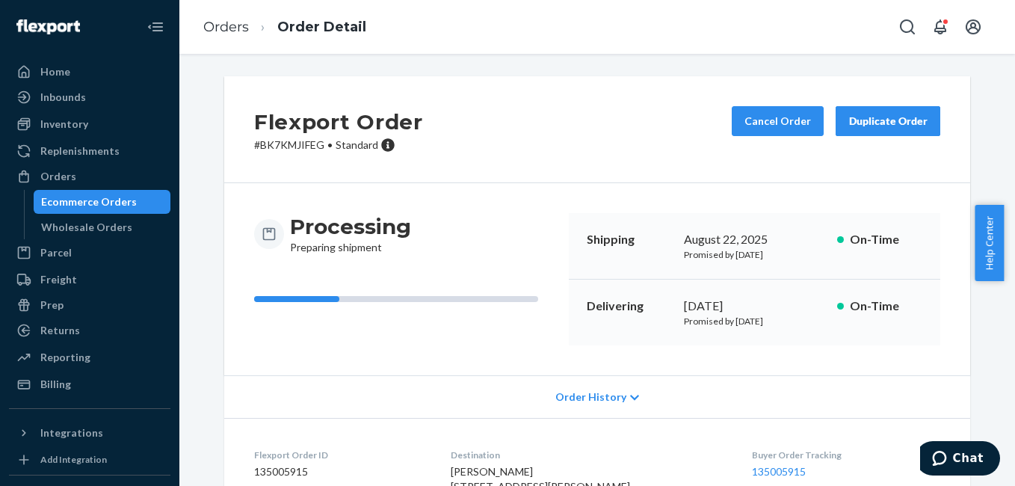
scroll to position [186, 0]
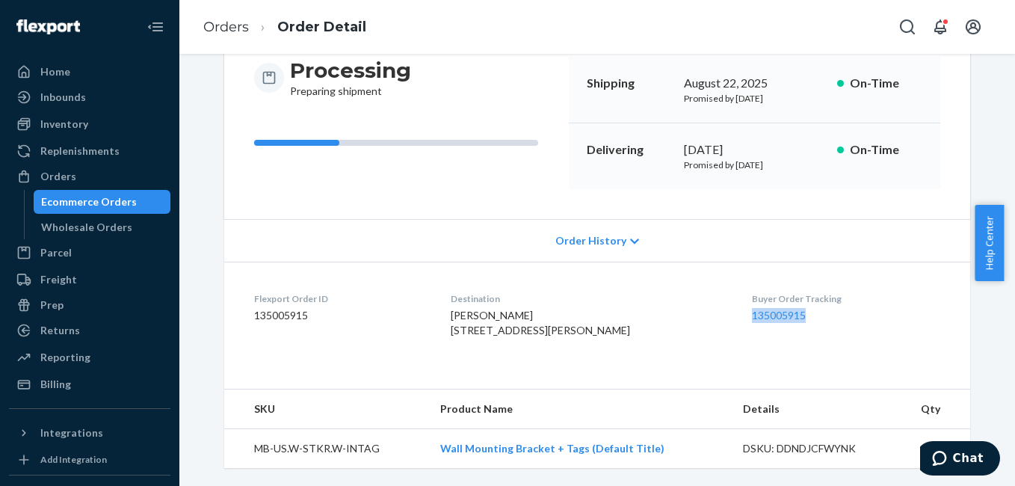
drag, startPoint x: 732, startPoint y: 299, endPoint x: 818, endPoint y: 298, distance: 86.7
click at [818, 298] on dl "Flexport Order ID 135005915 Destination Jamie Stidd 42 Donna Dr Baiting Hollow,…" at bounding box center [597, 318] width 746 height 112
copy link "135005915"
click at [82, 128] on div "Inventory" at bounding box center [64, 124] width 48 height 15
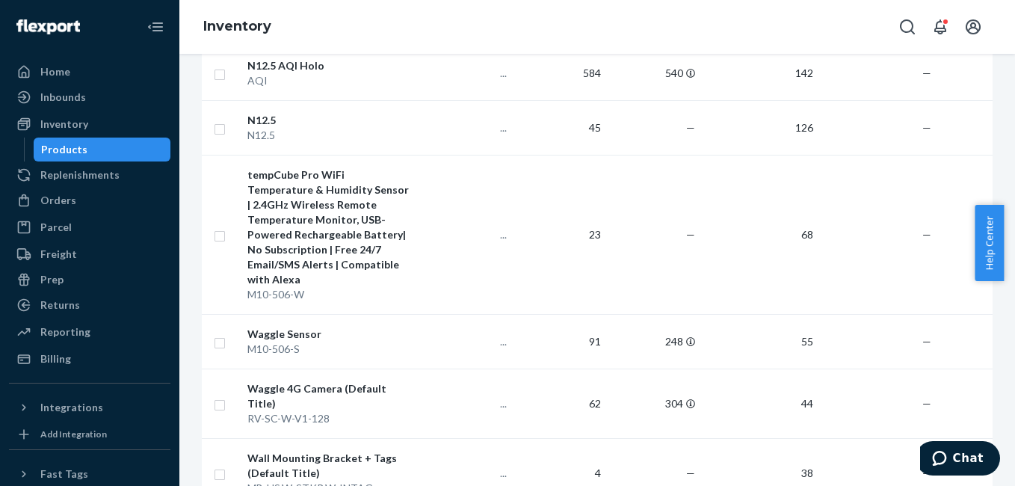
scroll to position [433, 0]
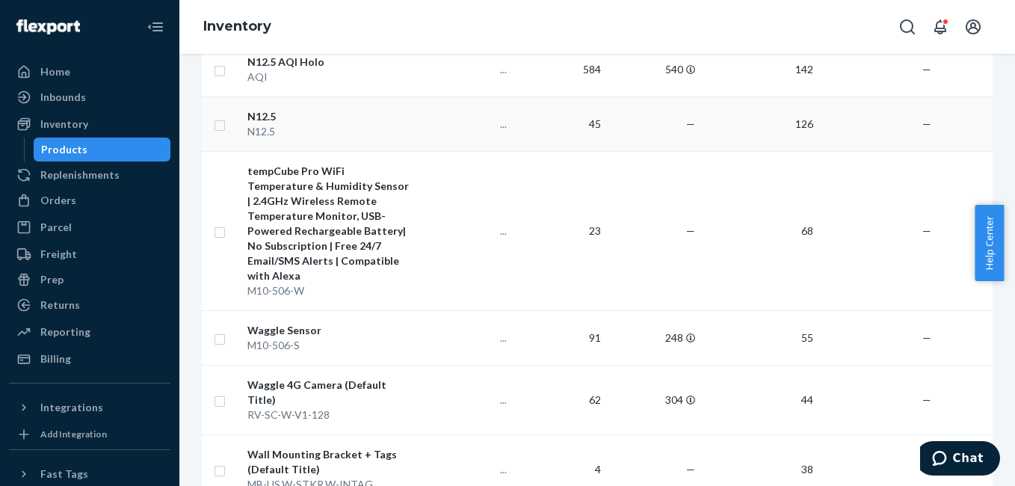
click at [256, 112] on div "N12.5" at bounding box center [329, 116] width 165 height 15
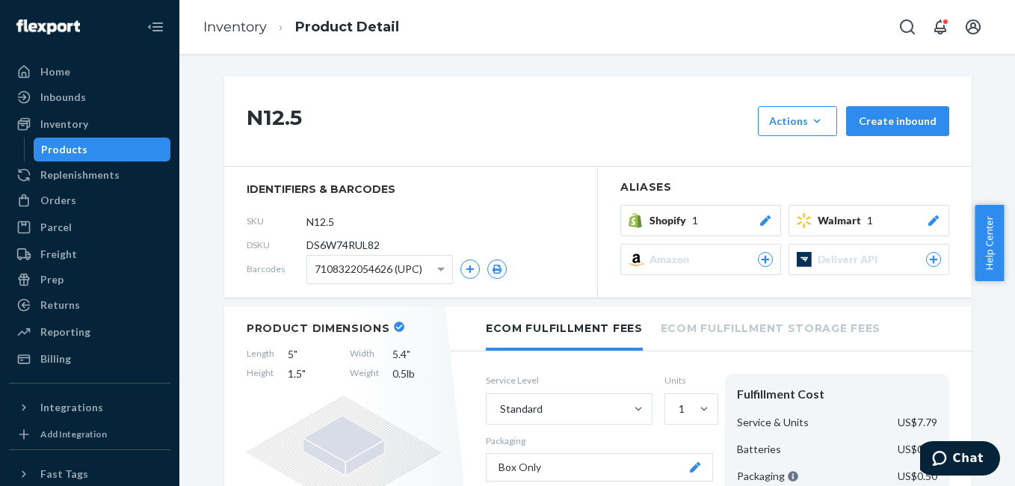
click at [761, 219] on icon at bounding box center [765, 220] width 10 height 10
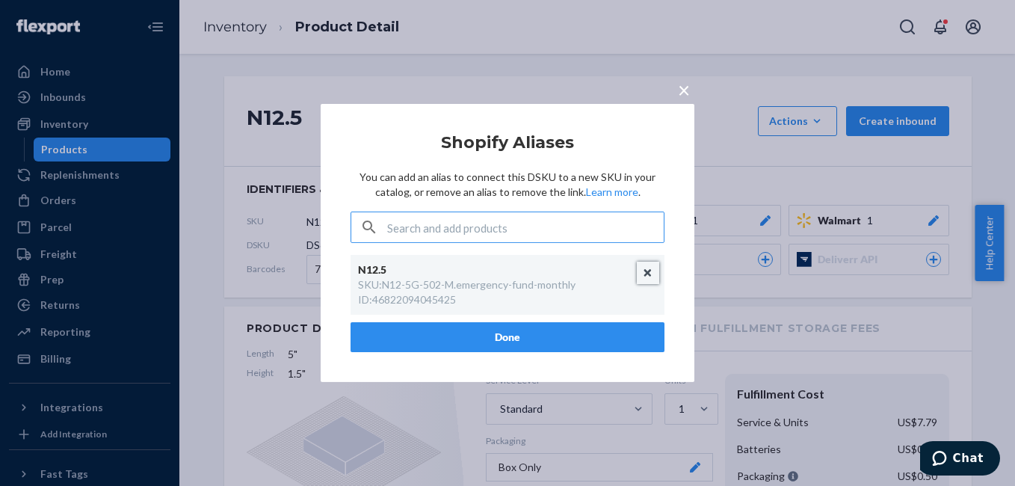
click at [646, 276] on button "Unlink" at bounding box center [648, 273] width 22 height 22
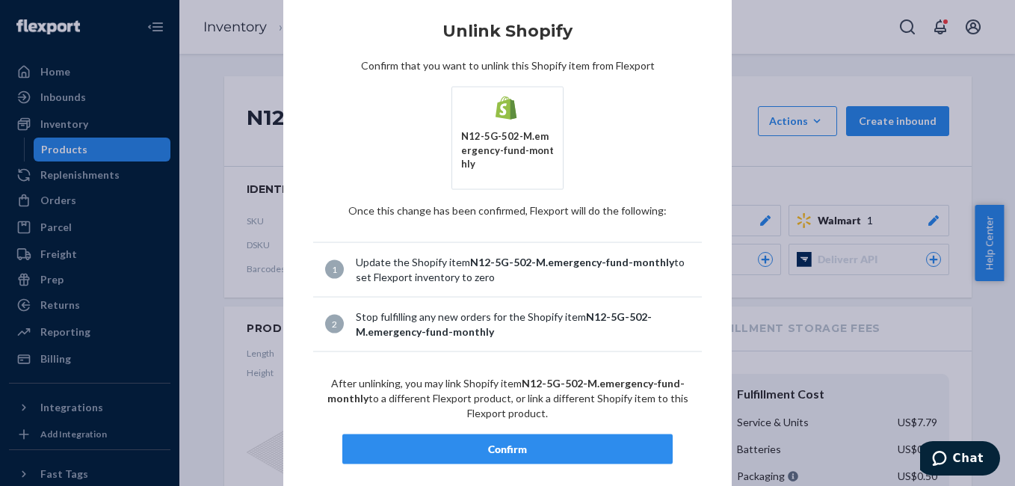
click at [566, 442] on div "Confirm" at bounding box center [507, 448] width 305 height 15
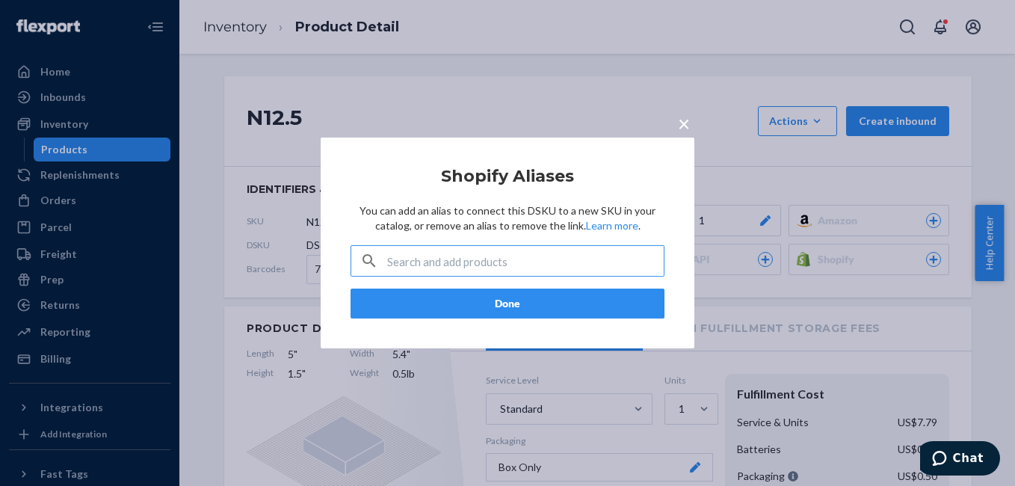
click at [508, 260] on input "text" at bounding box center [525, 261] width 276 height 30
paste input "N12-5G-502-M.emergency-fund-yearly"
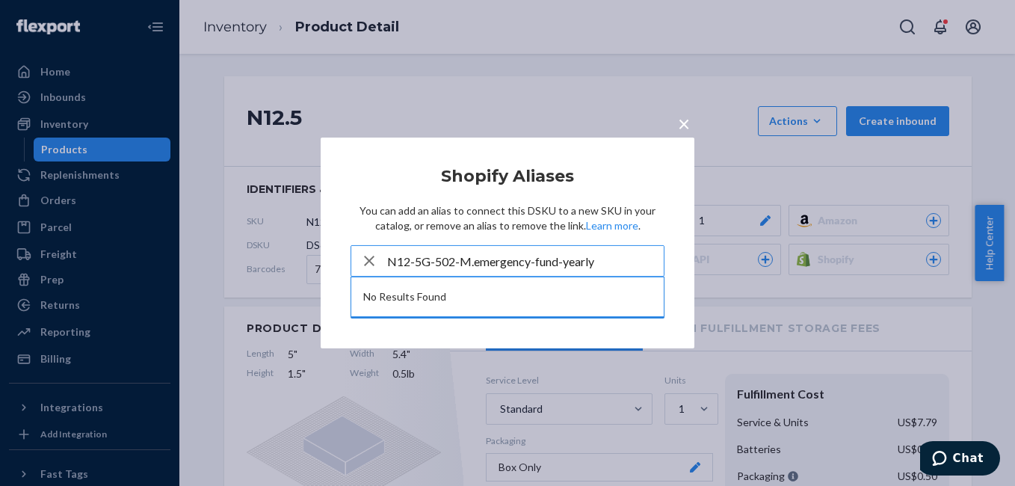
click at [507, 267] on input "N12-5G-502-M.emergency-fund-yearly" at bounding box center [525, 261] width 276 height 30
paste input "46822094045425"
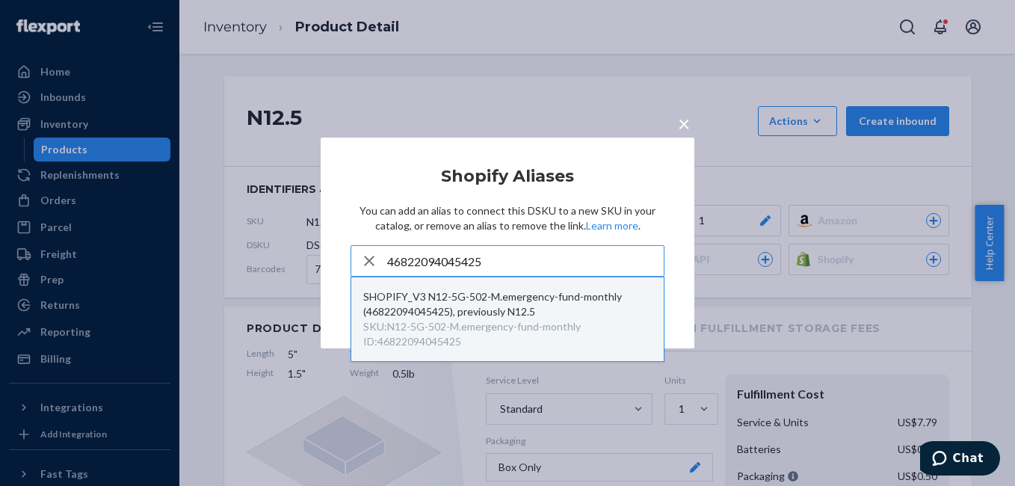
type input "46822094045425"
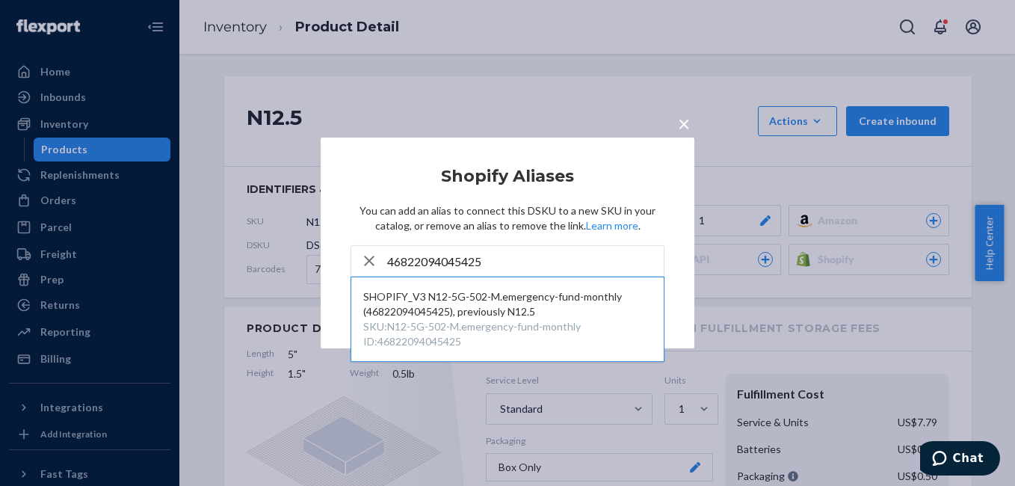
click at [682, 128] on span "×" at bounding box center [684, 123] width 12 height 25
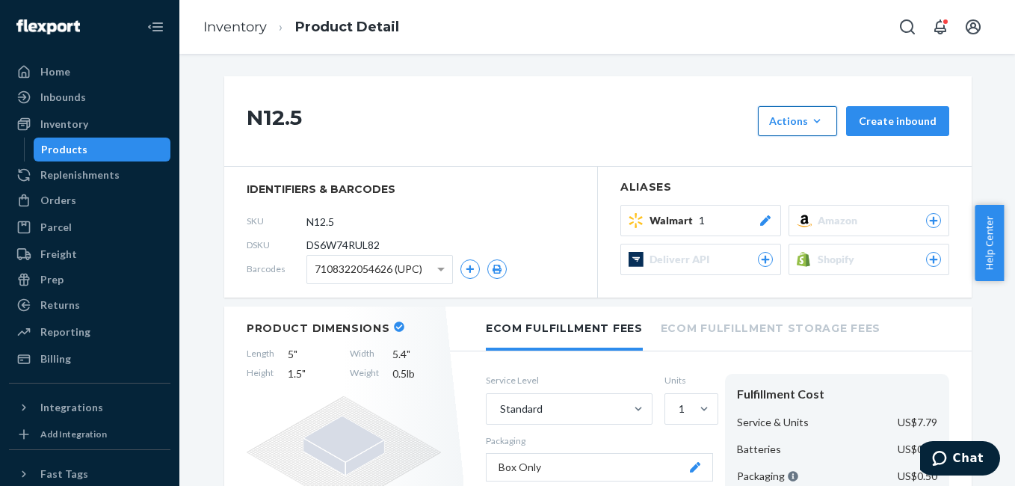
click at [794, 132] on button "Actions Hide Request removal" at bounding box center [797, 121] width 79 height 30
click at [229, 31] on link "Inventory" at bounding box center [235, 27] width 64 height 16
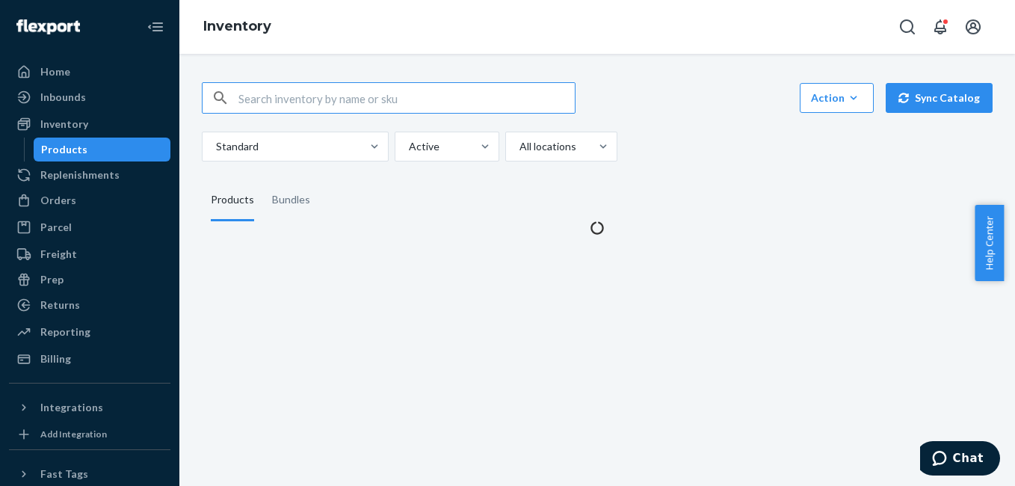
click at [951, 96] on button "Sync Catalog" at bounding box center [938, 98] width 107 height 30
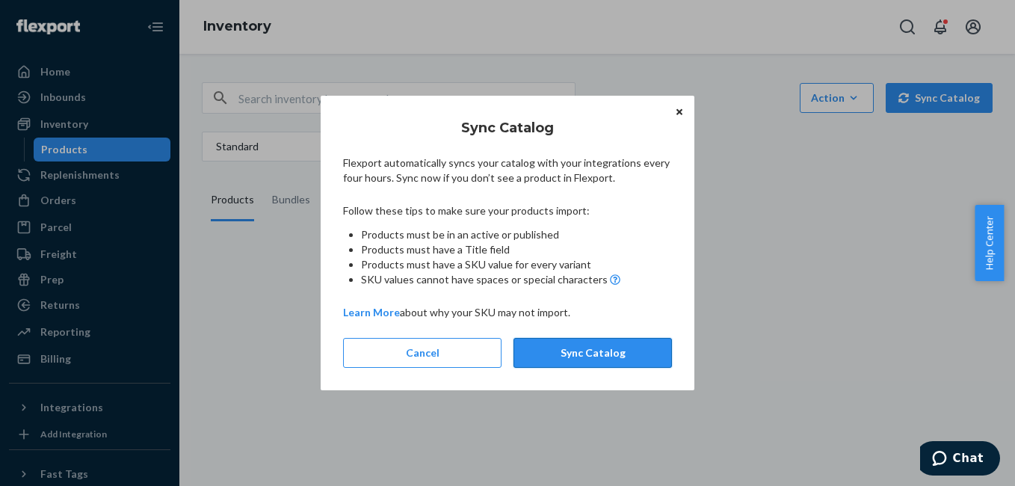
click at [592, 353] on button "Sync Catalog" at bounding box center [592, 353] width 158 height 30
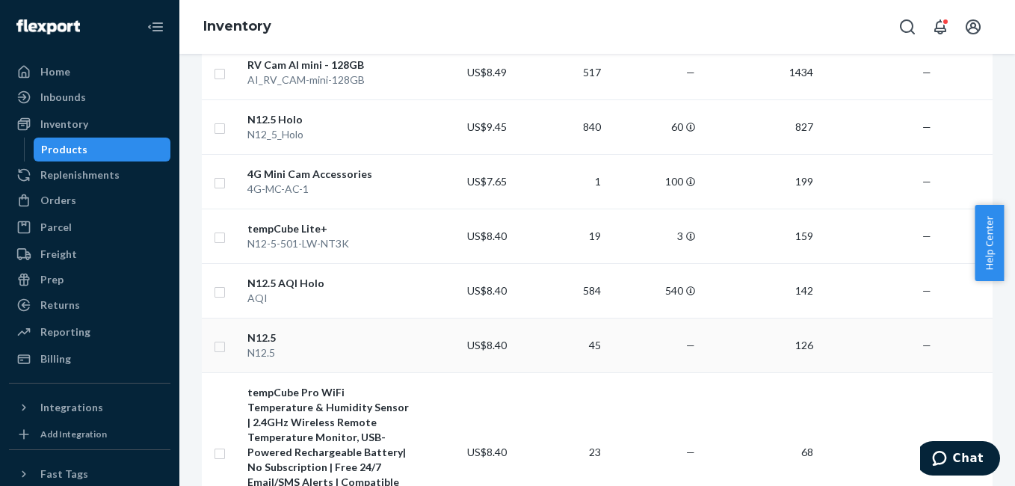
scroll to position [214, 0]
click at [263, 330] on div "N12.5" at bounding box center [329, 335] width 165 height 15
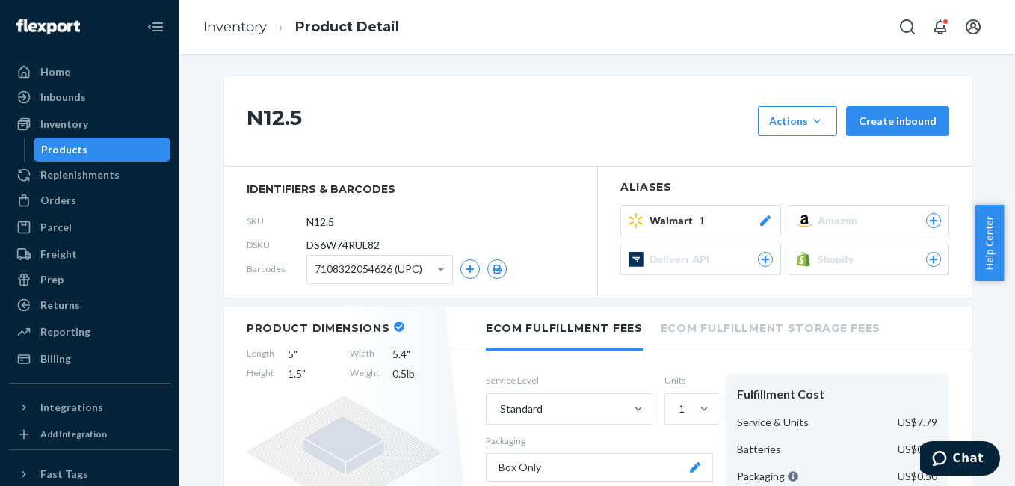
click at [927, 256] on icon at bounding box center [933, 259] width 13 height 9
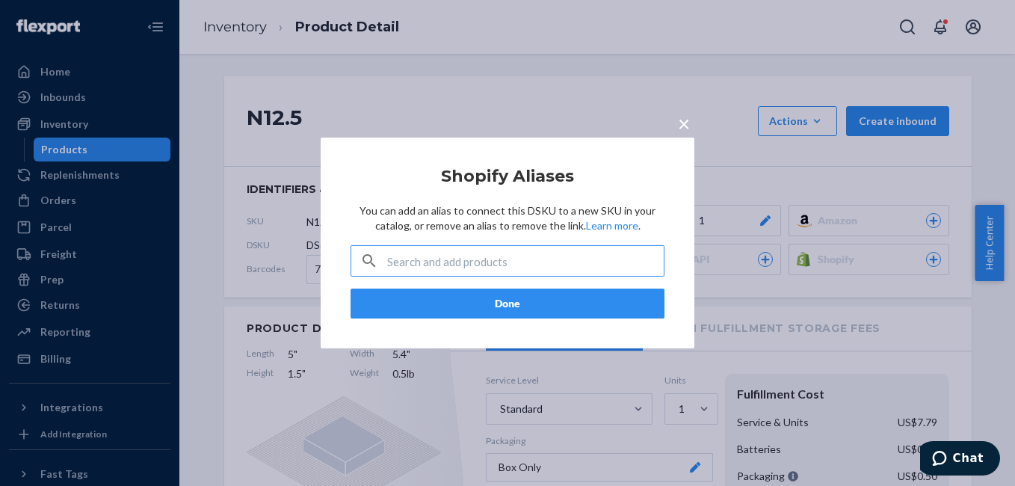
click at [534, 259] on input "text" at bounding box center [525, 261] width 276 height 30
type input "46822094045425"
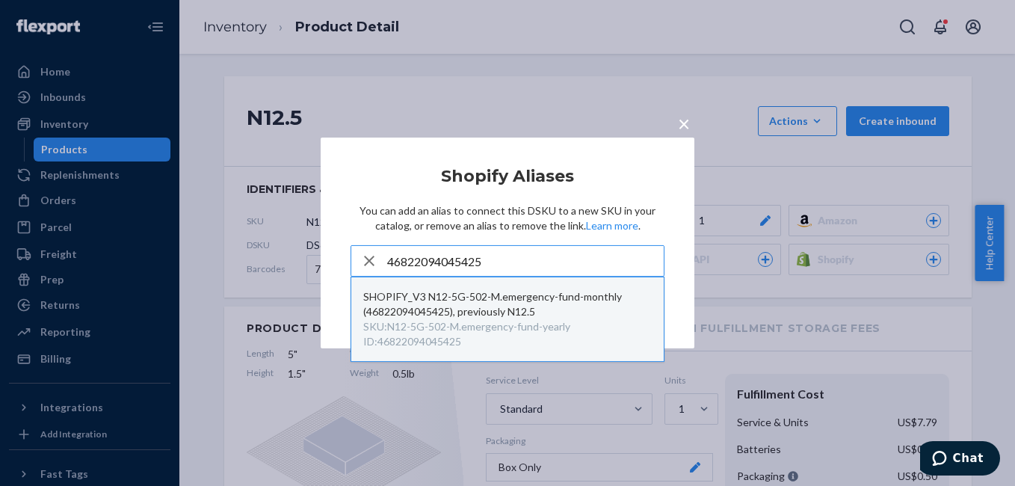
click at [513, 309] on div "SHOPIFY_V3 N12-5G-502-M.emergency-fund-monthly (46822094045425), previously N12…" at bounding box center [507, 304] width 288 height 30
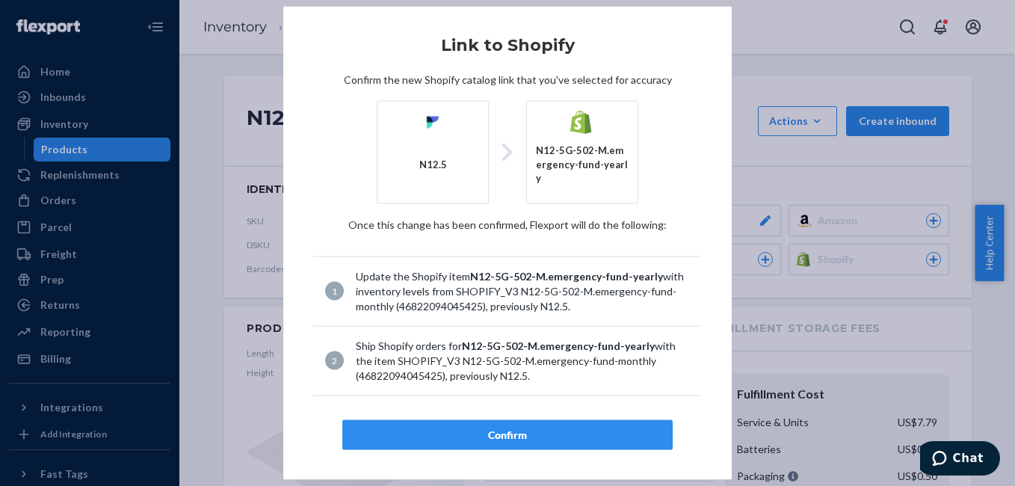
click at [531, 430] on div "Confirm" at bounding box center [507, 434] width 305 height 15
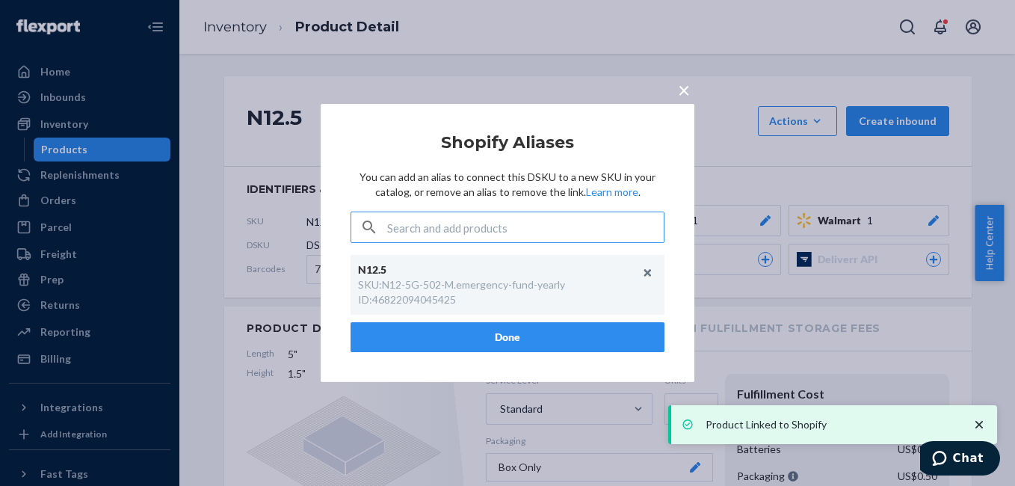
click at [681, 93] on span "×" at bounding box center [684, 89] width 12 height 25
